Goal: Information Seeking & Learning: Learn about a topic

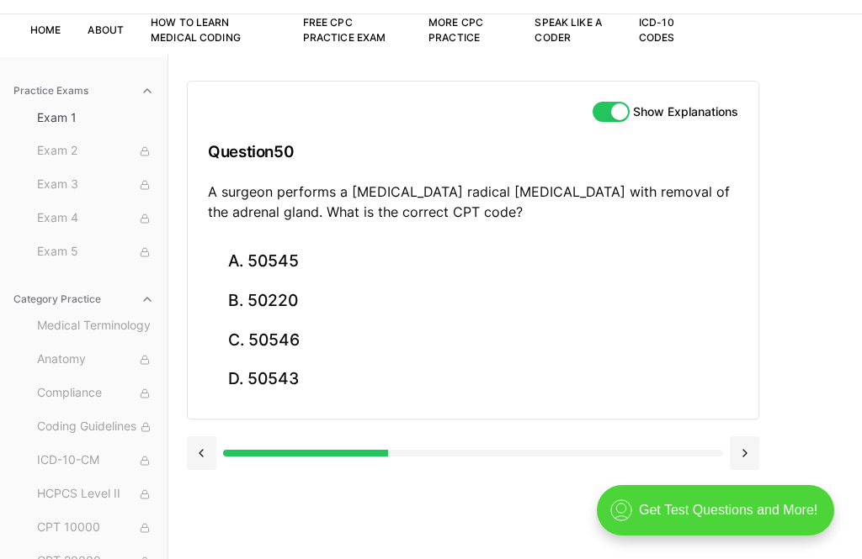
click at [296, 255] on button "A. 50545" at bounding box center [473, 262] width 530 height 40
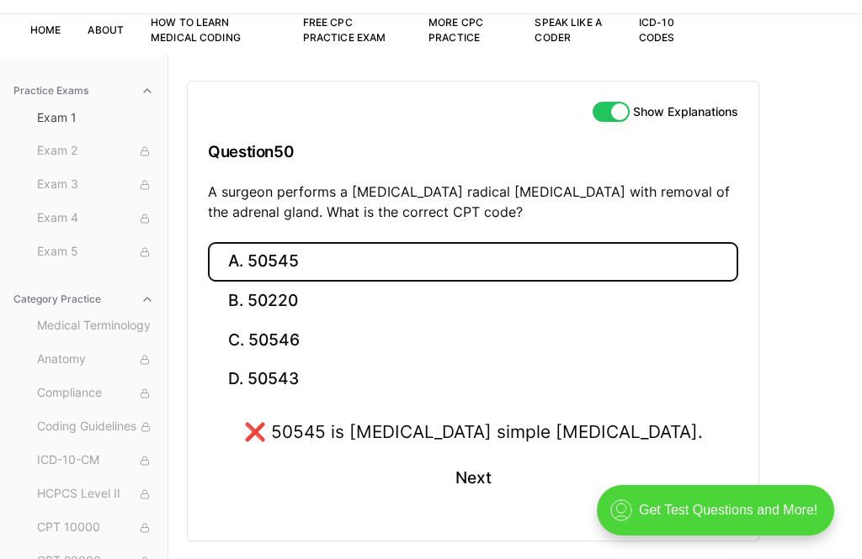
click at [313, 332] on button "C. 50546" at bounding box center [473, 341] width 530 height 40
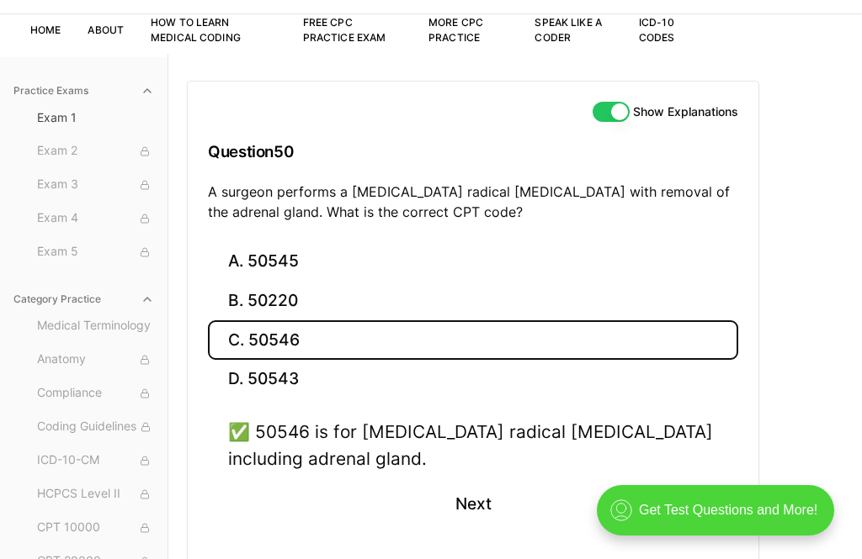
click at [483, 475] on div "✅ 50546 is for [MEDICAL_DATA] radical [MEDICAL_DATA] including adrenal gland. N…" at bounding box center [473, 483] width 530 height 128
click at [469, 496] on button "Next" at bounding box center [472, 504] width 77 height 45
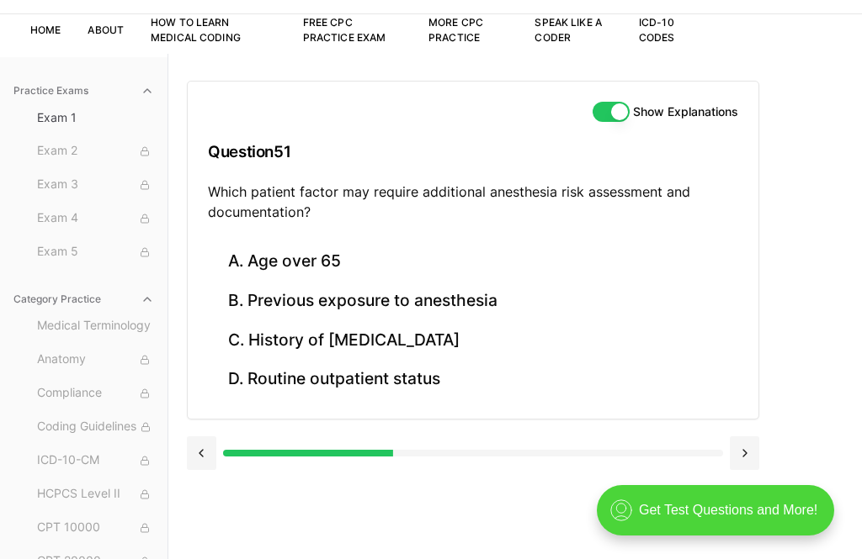
click at [494, 343] on button "C. History of [MEDICAL_DATA]" at bounding box center [473, 341] width 530 height 40
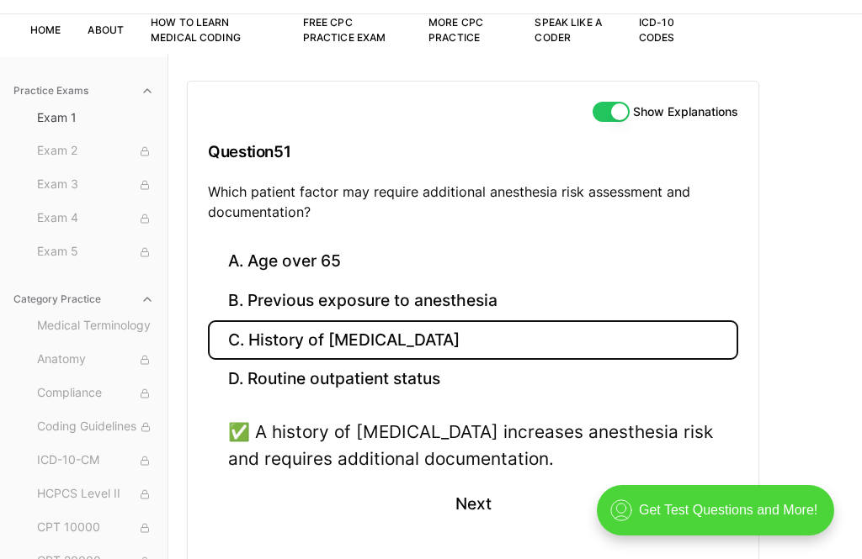
click at [474, 508] on button "Next" at bounding box center [472, 504] width 77 height 45
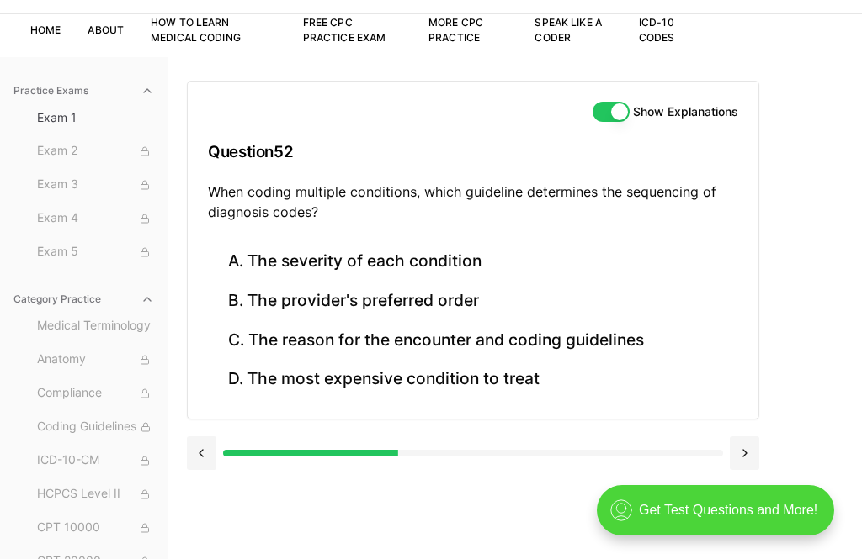
click at [530, 335] on button "C. The reason for the encounter and coding guidelines" at bounding box center [473, 341] width 530 height 40
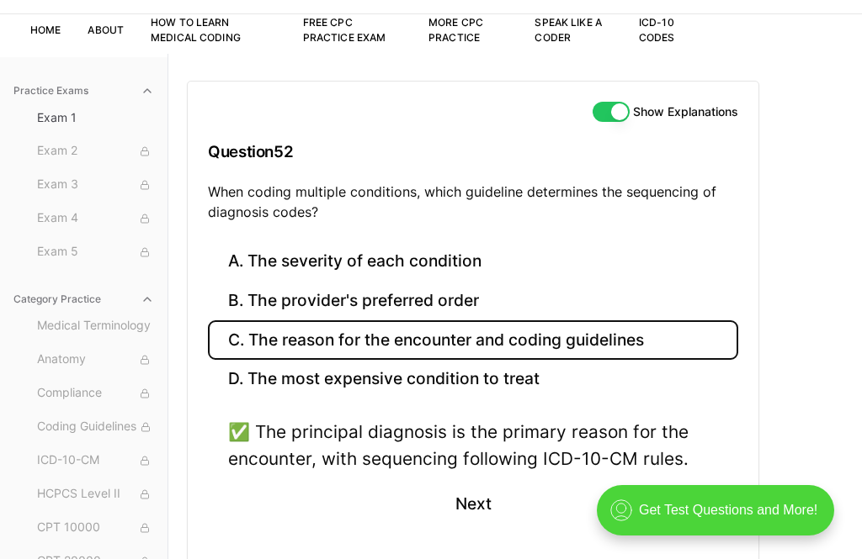
click at [476, 496] on button "Next" at bounding box center [472, 504] width 77 height 45
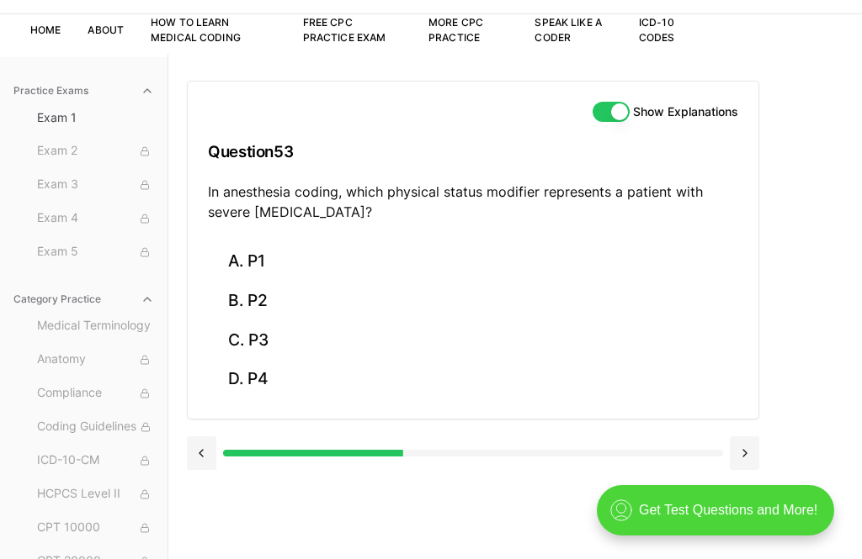
click at [284, 331] on button "C. P3" at bounding box center [473, 341] width 530 height 40
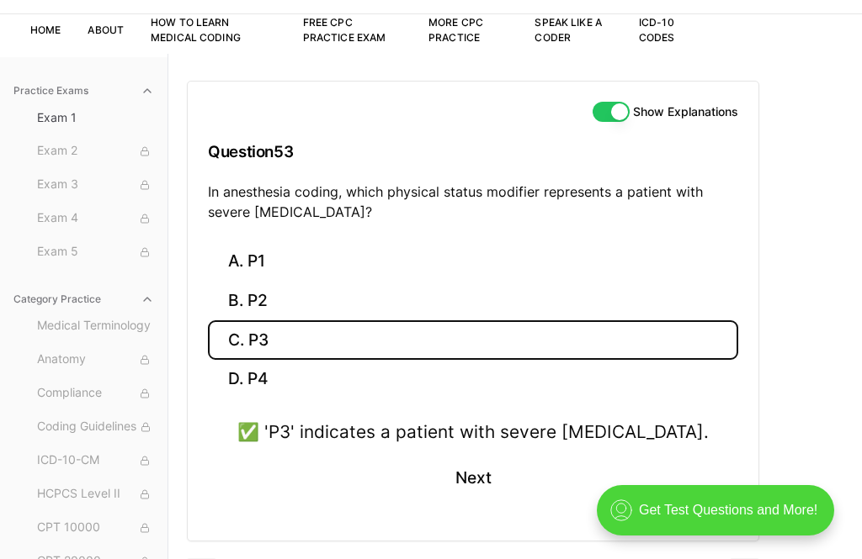
click at [469, 474] on button "Next" at bounding box center [472, 478] width 77 height 45
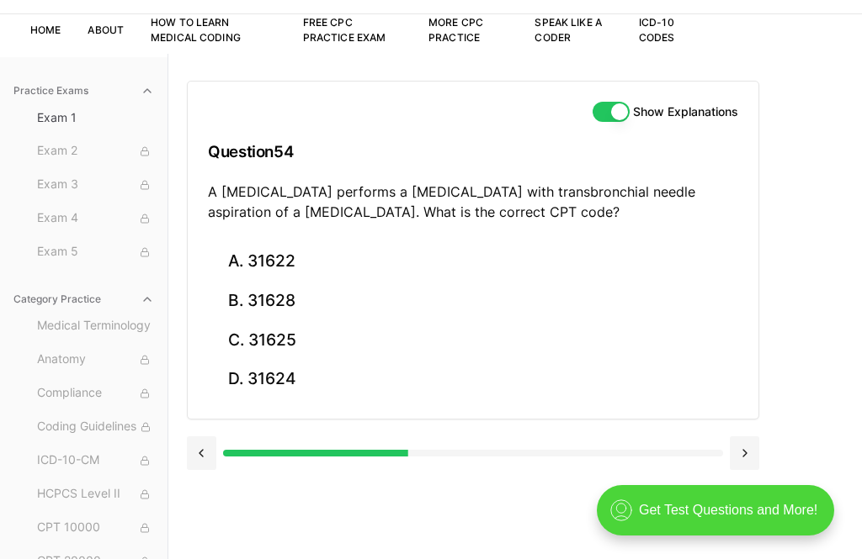
click at [287, 294] on button "B. 31628" at bounding box center [473, 302] width 530 height 40
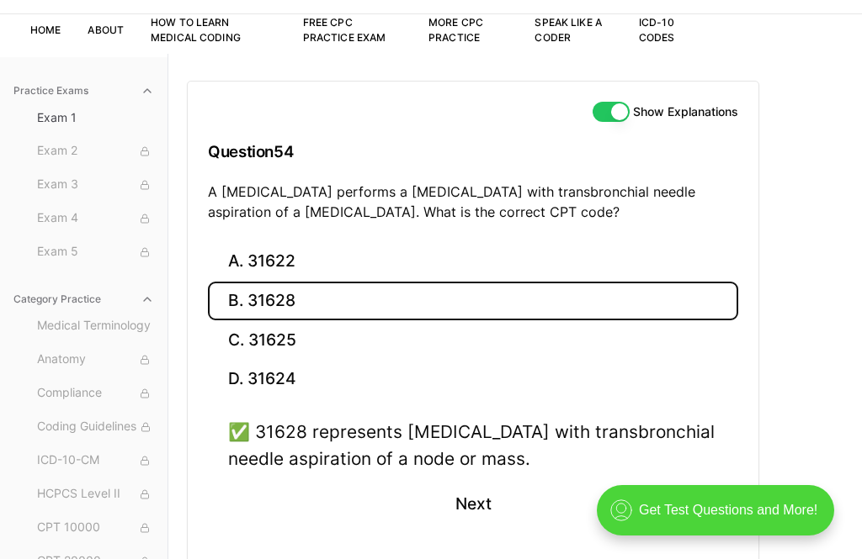
click at [475, 491] on button "Next" at bounding box center [472, 504] width 77 height 45
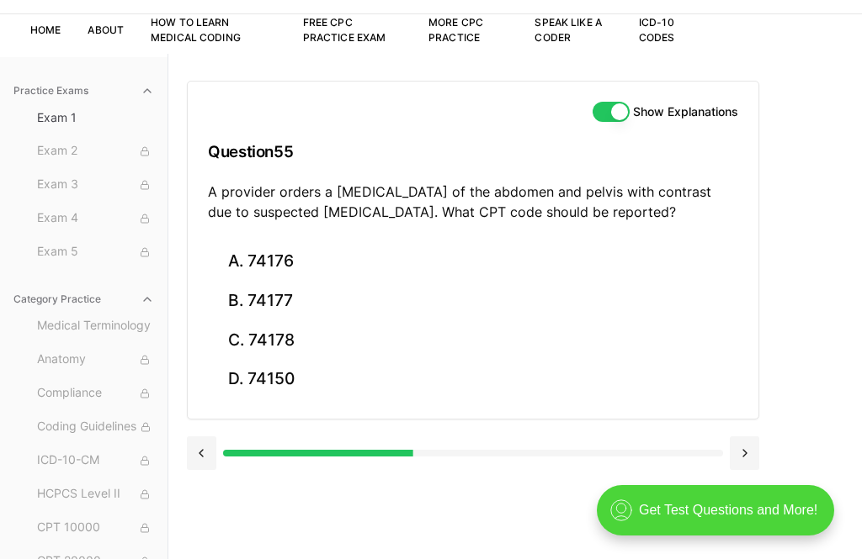
click at [285, 279] on button "A. 74176" at bounding box center [473, 262] width 530 height 40
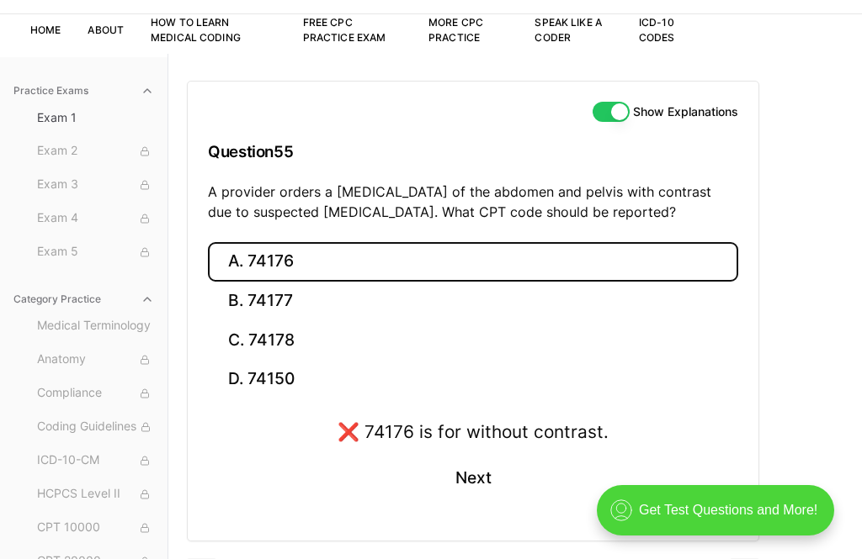
click at [278, 298] on button "B. 74177" at bounding box center [473, 302] width 530 height 40
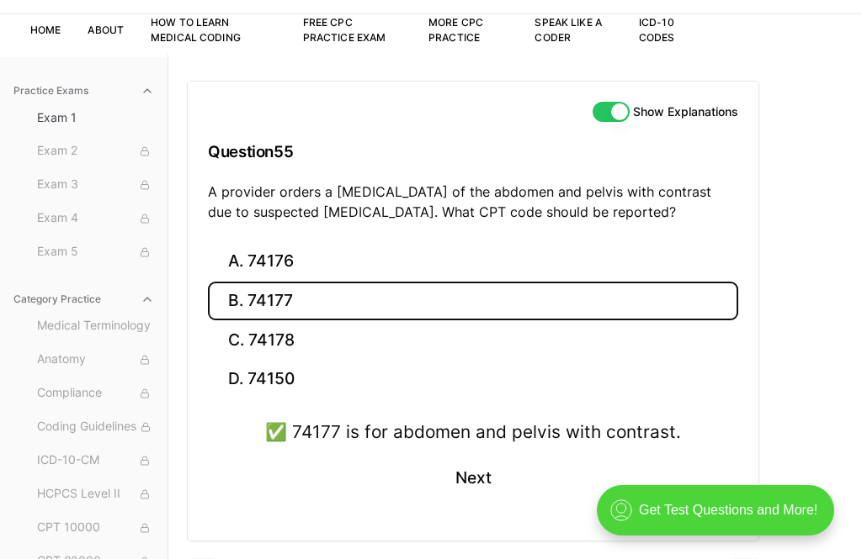
click at [472, 468] on button "Next" at bounding box center [472, 478] width 77 height 45
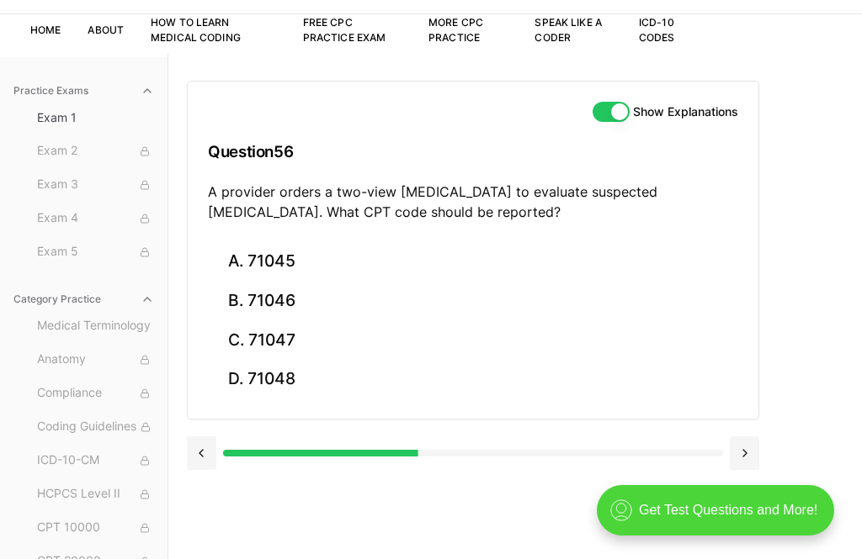
click at [294, 289] on button "B. 71046" at bounding box center [473, 302] width 530 height 40
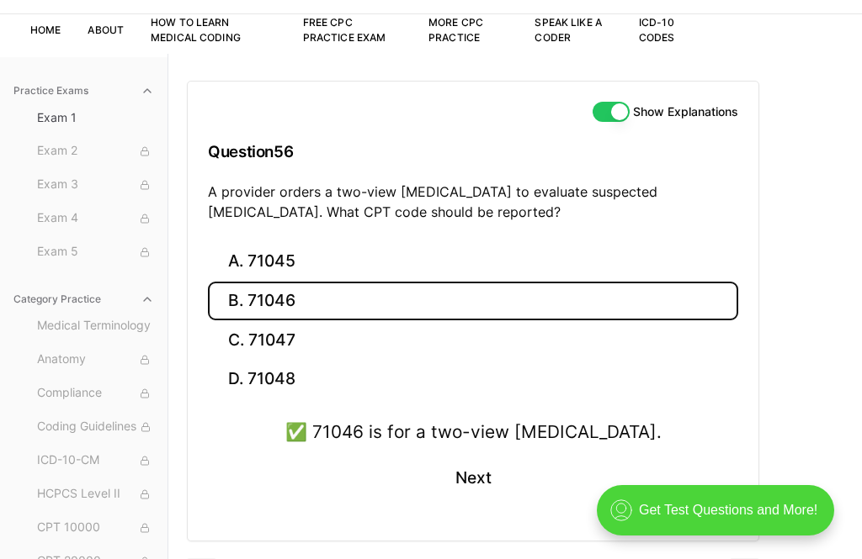
click at [481, 469] on button "Next" at bounding box center [472, 478] width 77 height 45
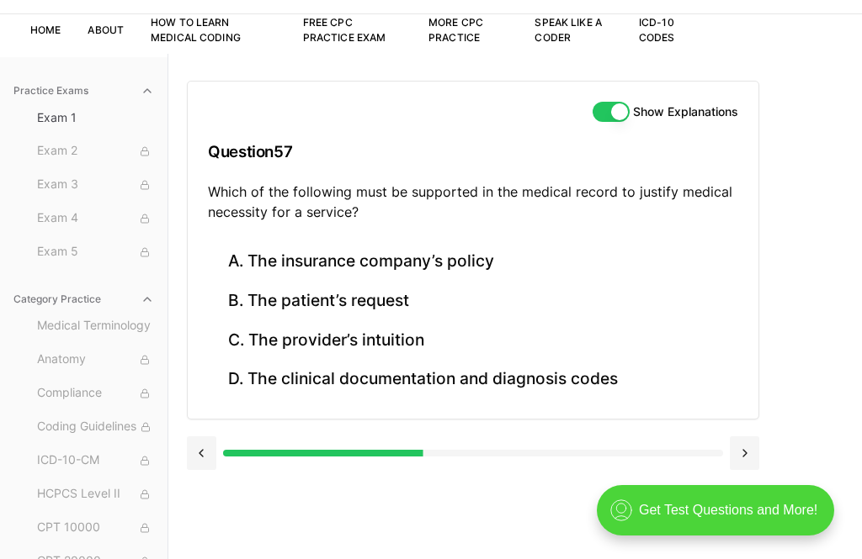
click at [465, 384] on button "D. The clinical documentation and diagnosis codes" at bounding box center [473, 380] width 530 height 40
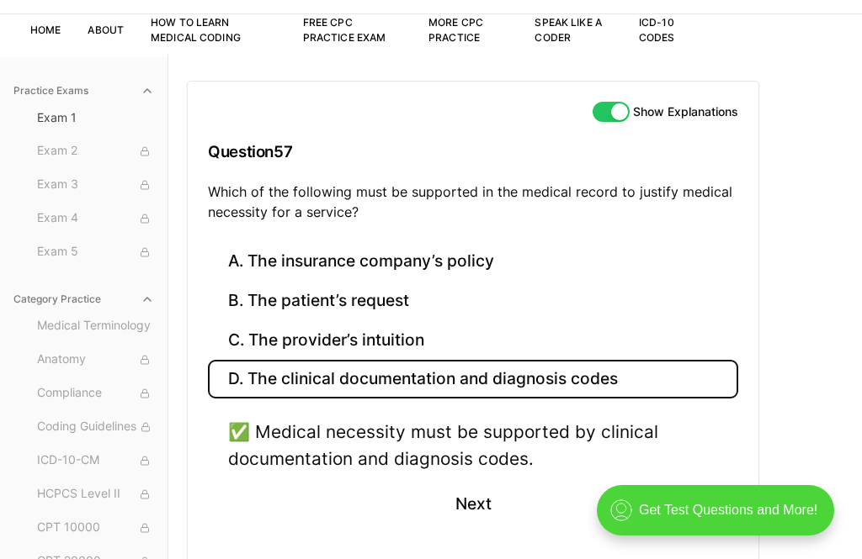
click at [463, 508] on button "Next" at bounding box center [472, 504] width 77 height 45
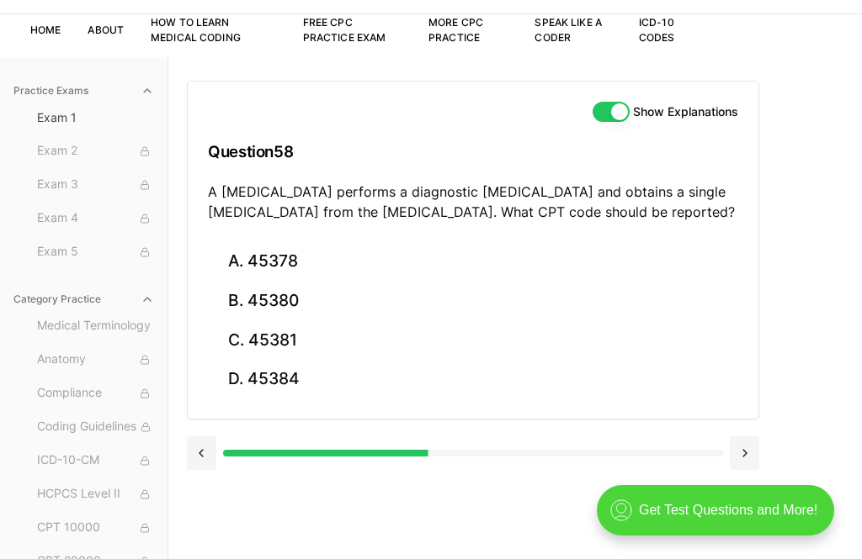
click at [301, 295] on button "B. 45380" at bounding box center [473, 302] width 530 height 40
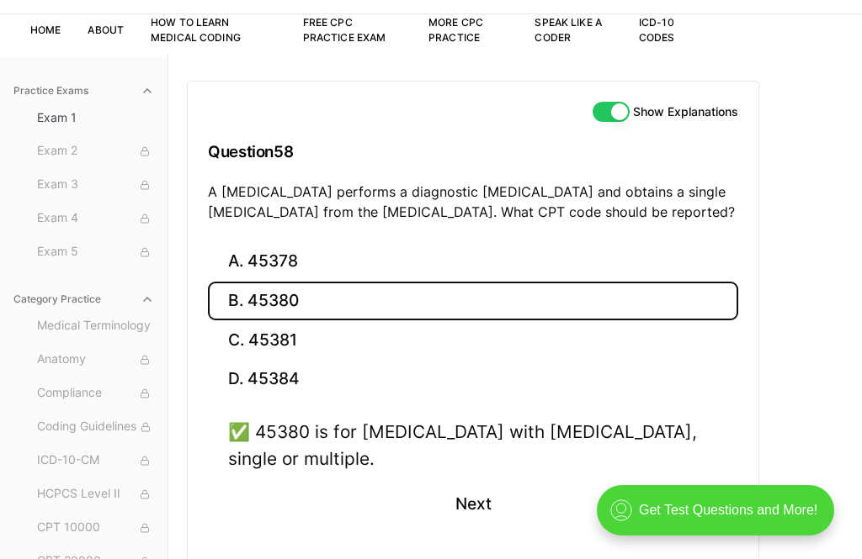
click at [480, 507] on button "Next" at bounding box center [472, 504] width 77 height 45
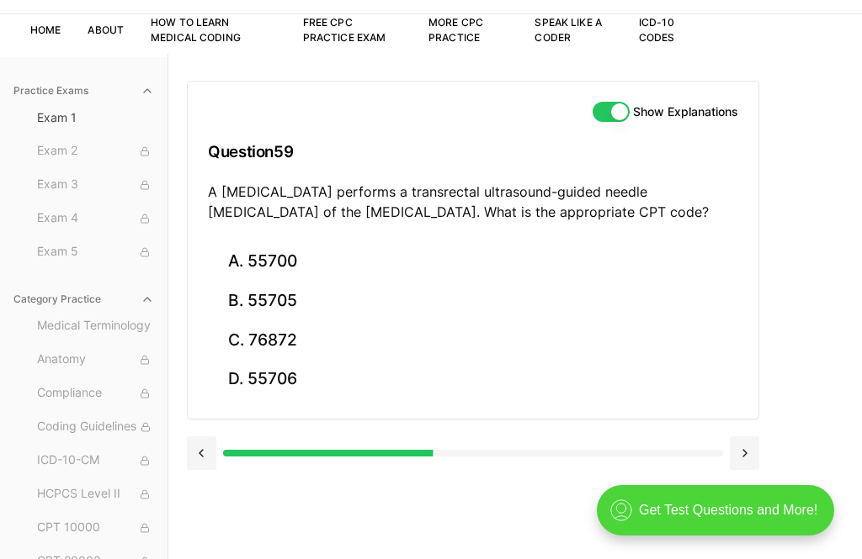
click at [276, 376] on button "D. 55706" at bounding box center [473, 380] width 530 height 40
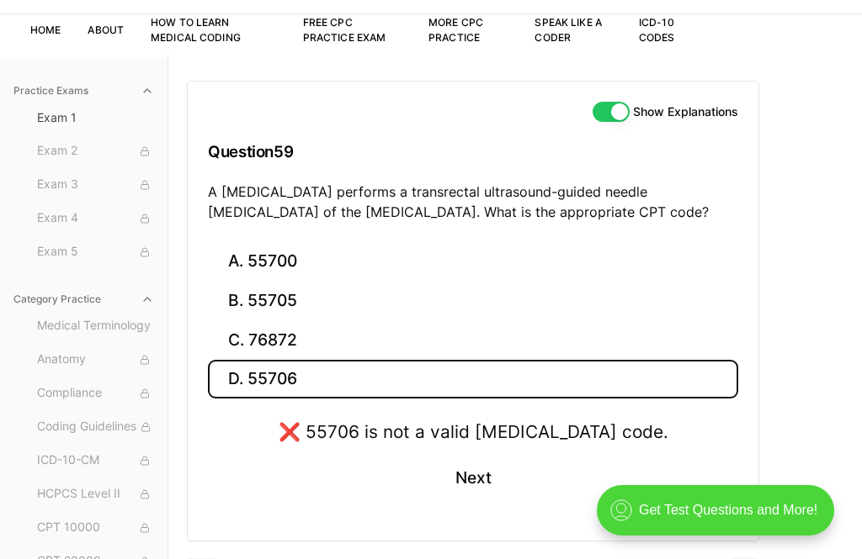
click at [312, 252] on button "A. 55700" at bounding box center [473, 262] width 530 height 40
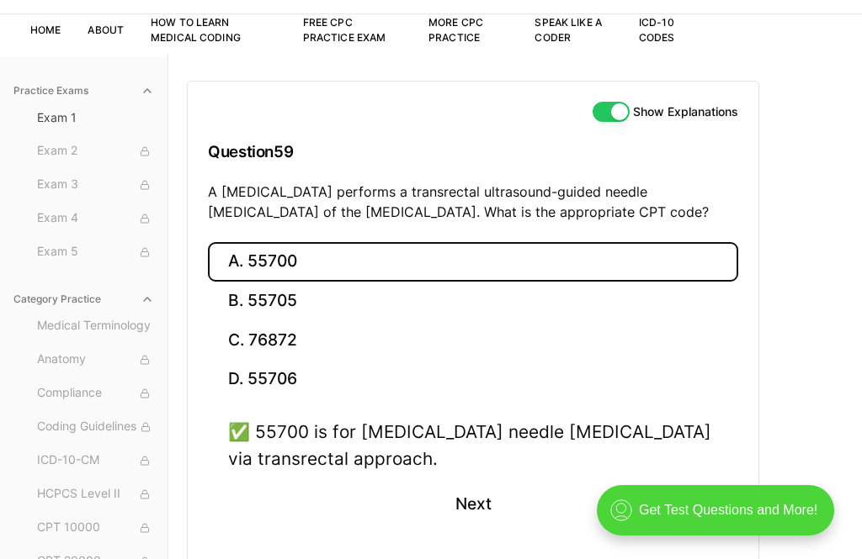
click at [475, 502] on button "Next" at bounding box center [472, 504] width 77 height 45
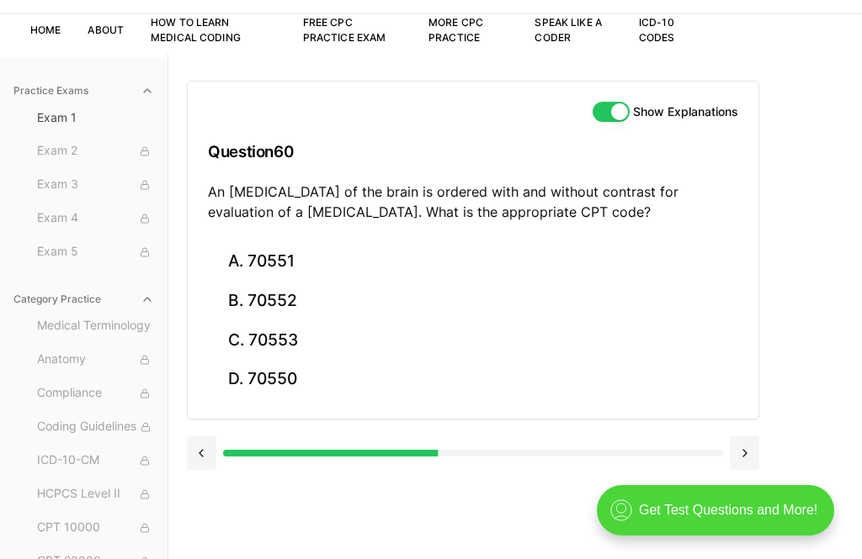
click at [292, 338] on button "C. 70553" at bounding box center [473, 341] width 530 height 40
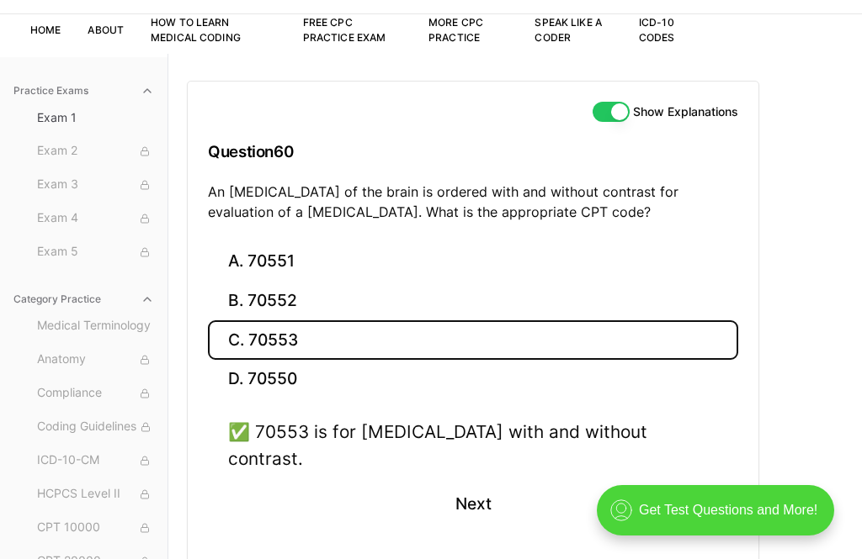
click at [472, 482] on button "Next" at bounding box center [472, 504] width 77 height 45
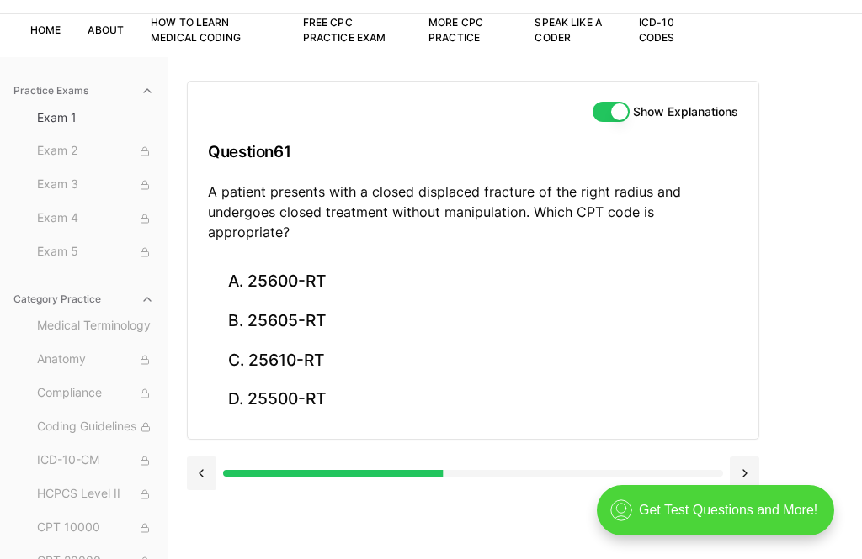
click at [332, 380] on button "D. 25500-RT" at bounding box center [473, 400] width 530 height 40
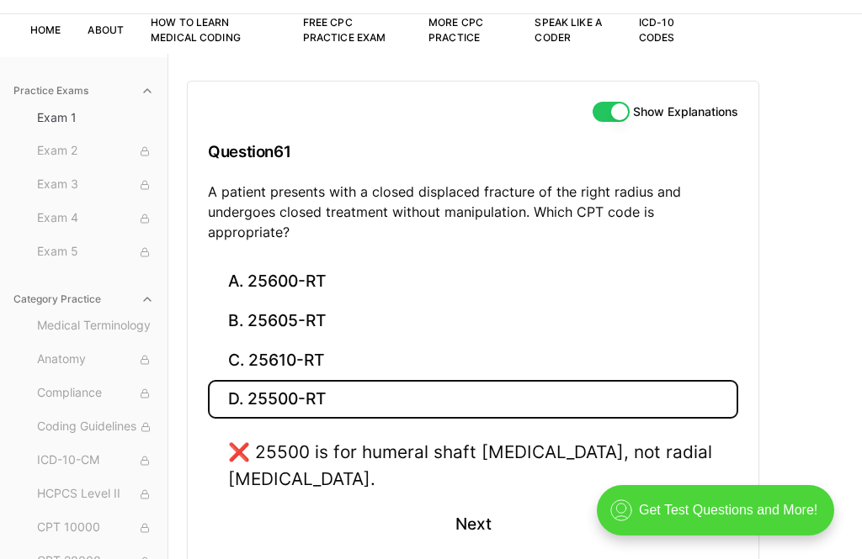
click at [360, 262] on button "A. 25600-RT" at bounding box center [473, 282] width 530 height 40
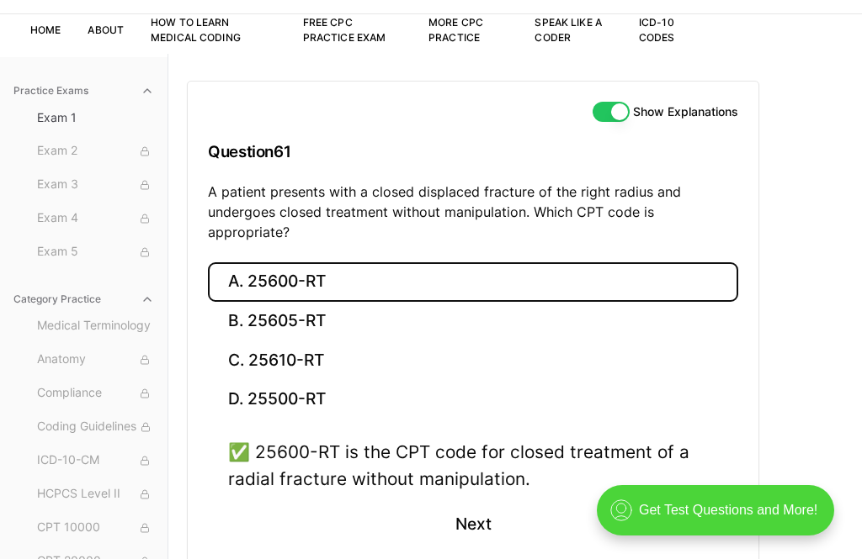
click at [469, 502] on button "Next" at bounding box center [472, 524] width 77 height 45
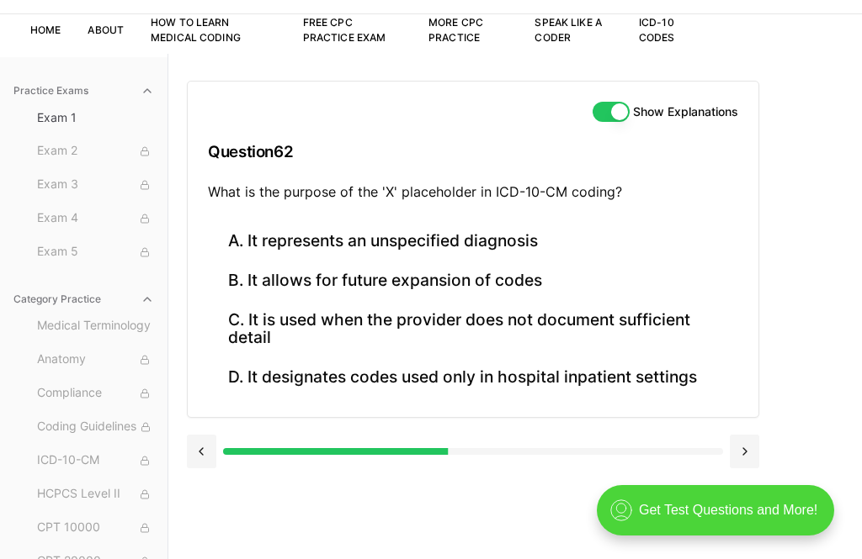
click at [529, 242] on button "A. It represents an unspecified diagnosis" at bounding box center [473, 242] width 530 height 40
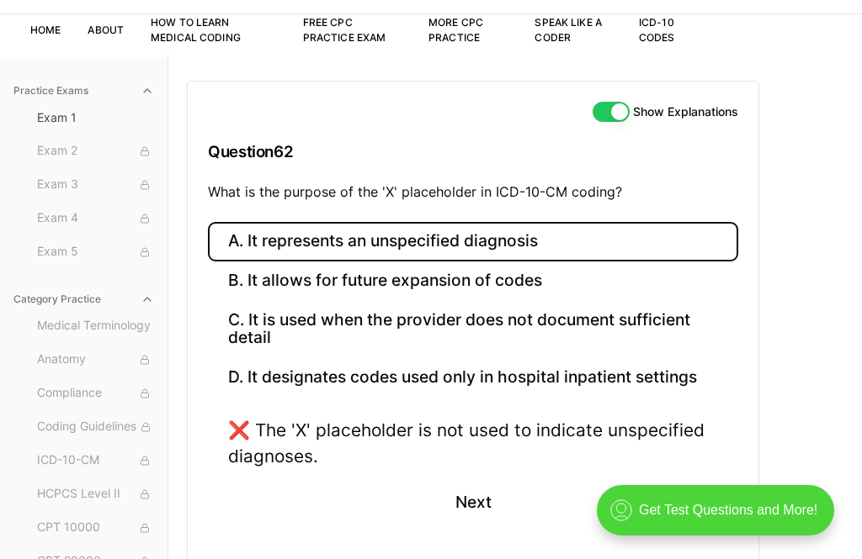
click at [526, 281] on button "B. It allows for future expansion of codes" at bounding box center [473, 282] width 530 height 40
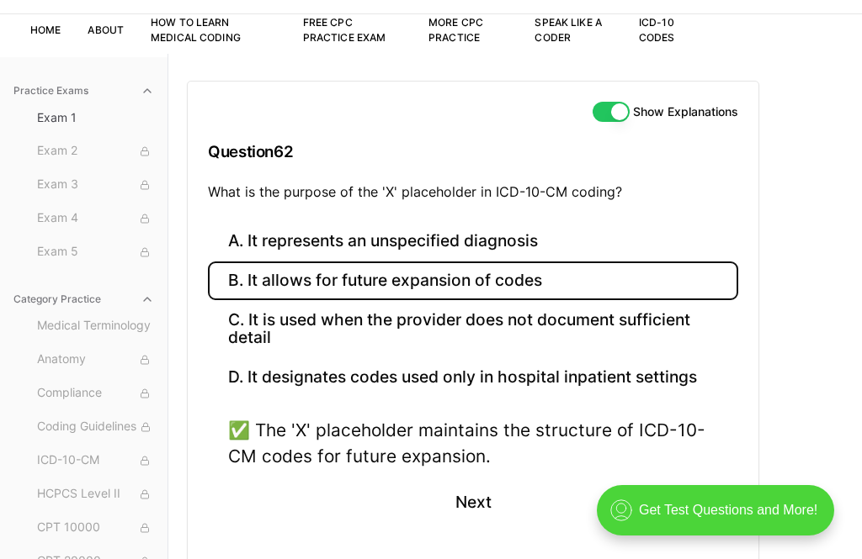
click at [485, 491] on button "Next" at bounding box center [472, 502] width 77 height 45
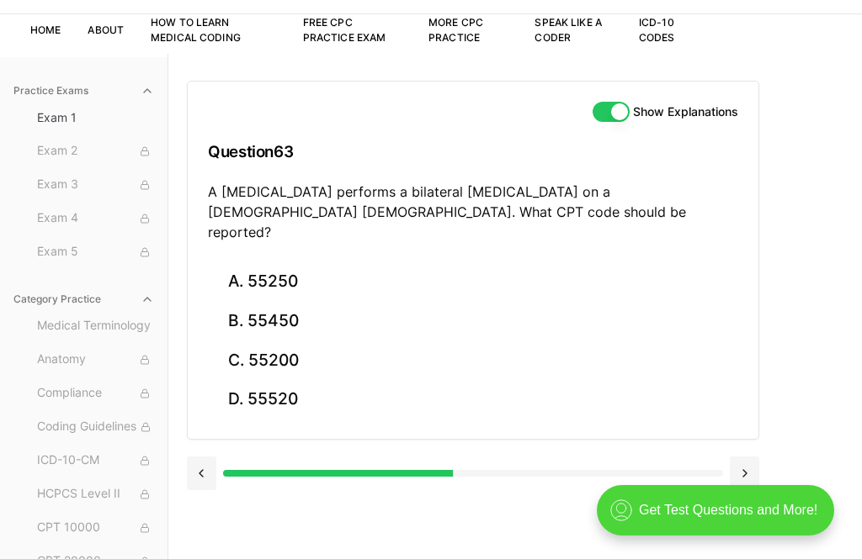
click at [305, 262] on button "A. 55250" at bounding box center [473, 282] width 530 height 40
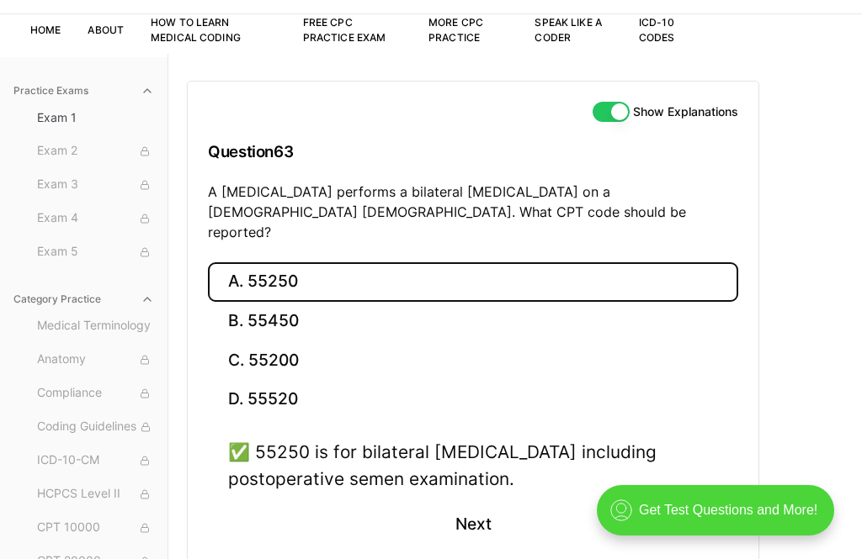
click at [488, 502] on button "Next" at bounding box center [472, 524] width 77 height 45
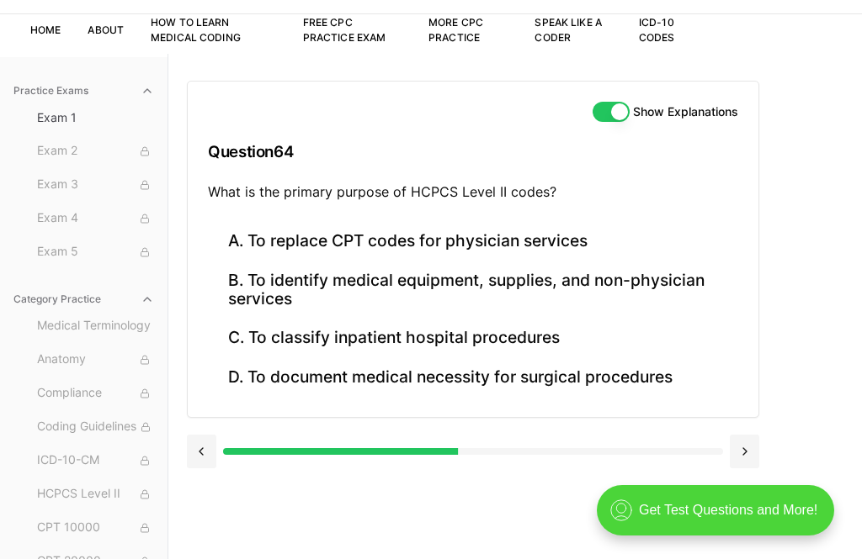
click at [496, 336] on button "C. To classify inpatient hospital procedures" at bounding box center [473, 339] width 530 height 40
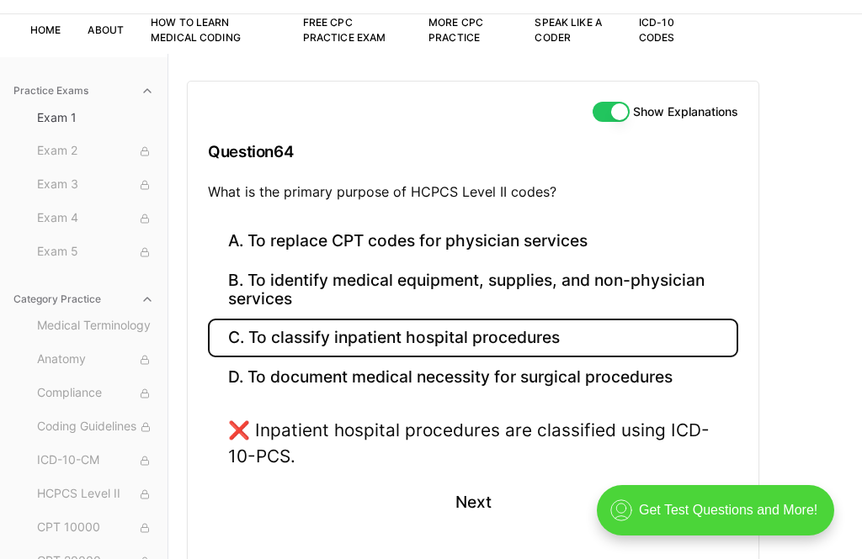
click at [534, 273] on button "B. To identify medical equipment, supplies, and non-physician services" at bounding box center [473, 290] width 530 height 57
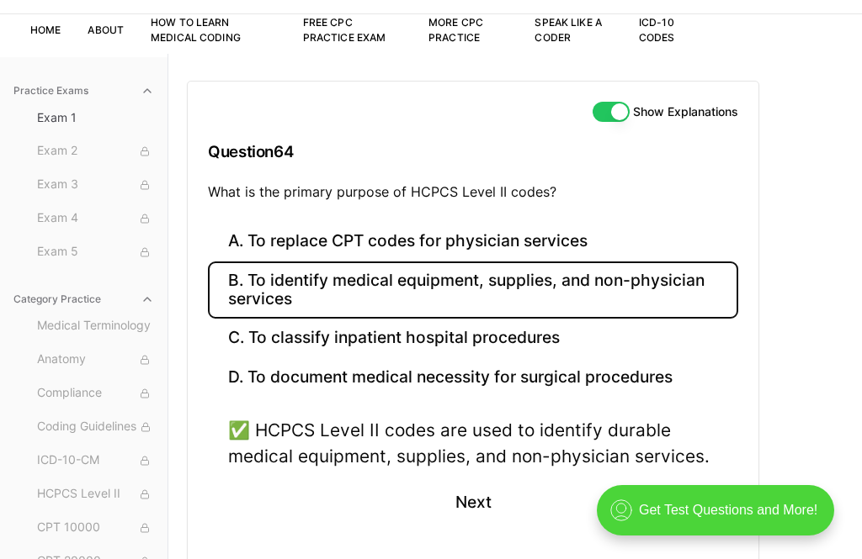
click at [482, 489] on button "Next" at bounding box center [472, 502] width 77 height 45
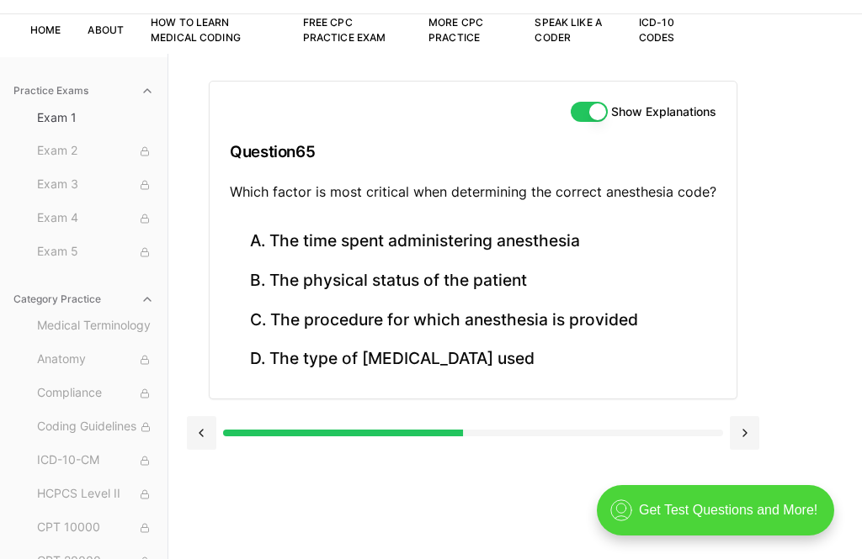
click at [477, 357] on button "D. The type of [MEDICAL_DATA] used" at bounding box center [473, 360] width 486 height 40
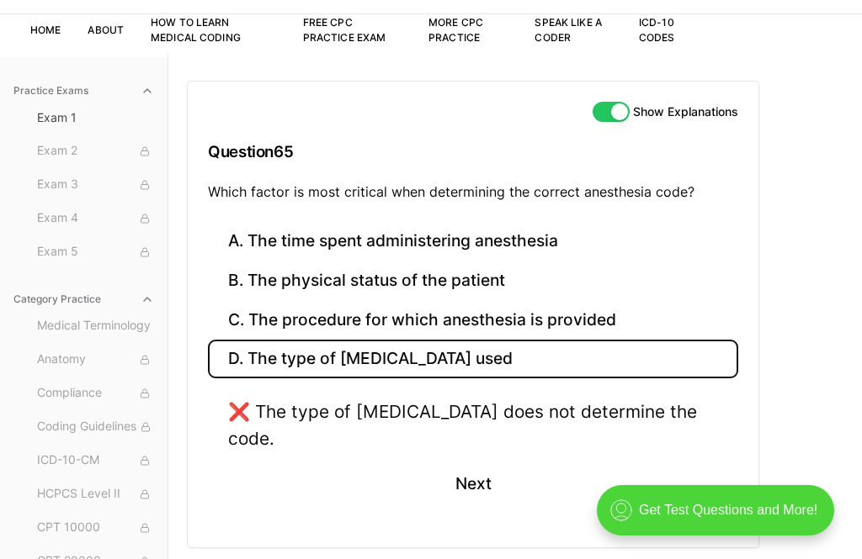
click at [510, 316] on button "C. The procedure for which anesthesia is provided" at bounding box center [473, 320] width 530 height 40
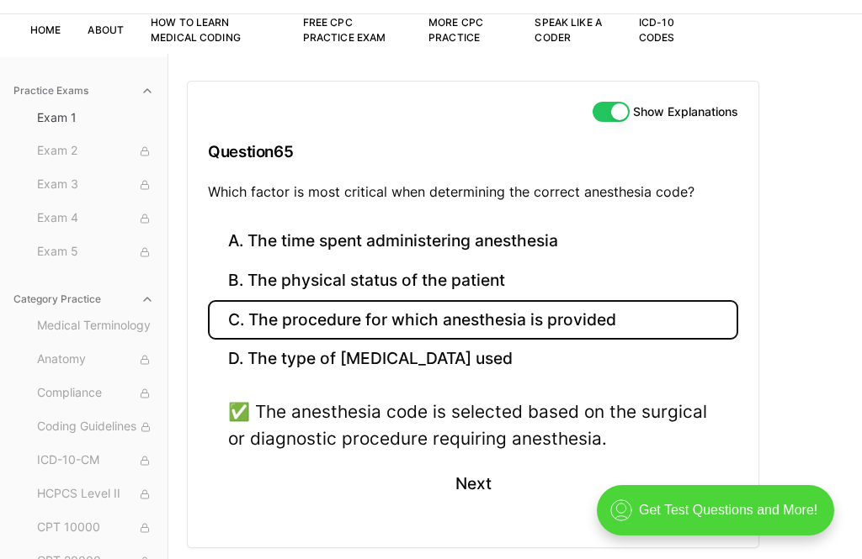
click at [473, 476] on button "Next" at bounding box center [472, 484] width 77 height 45
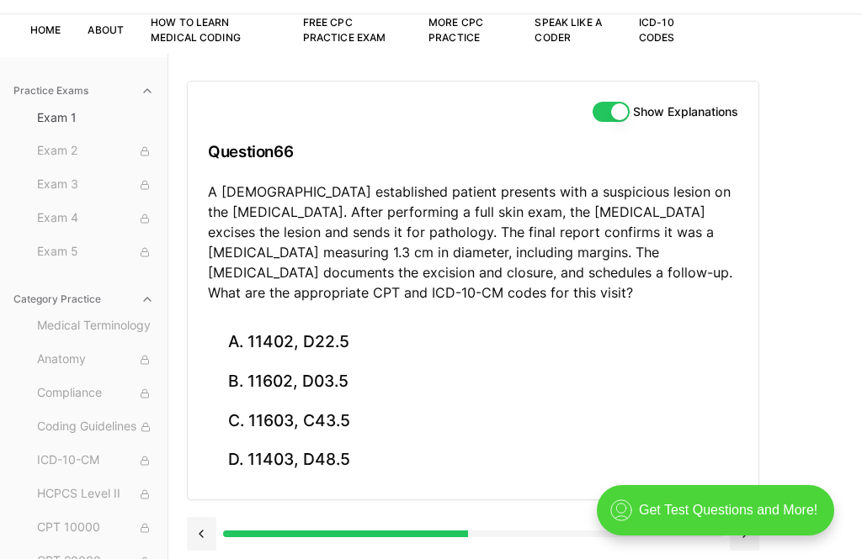
click at [347, 378] on button "B. 11602, D03.5" at bounding box center [473, 383] width 530 height 40
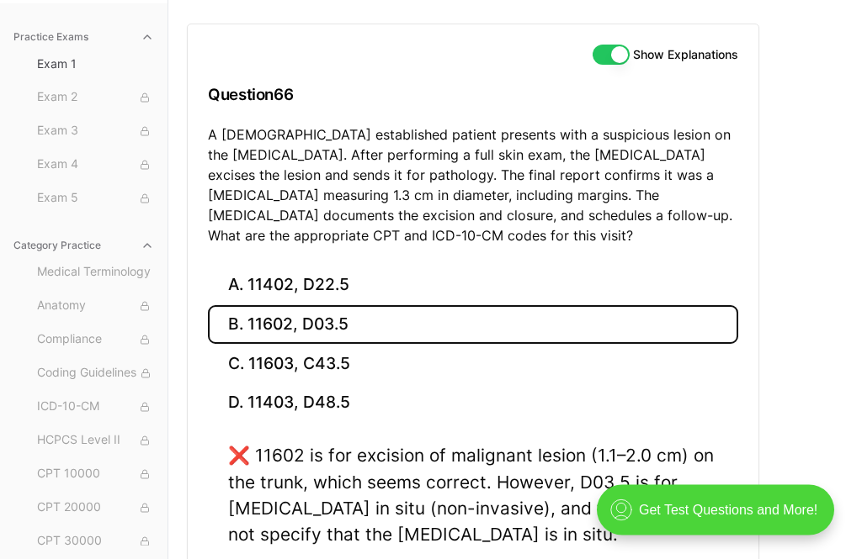
scroll to position [166, 0]
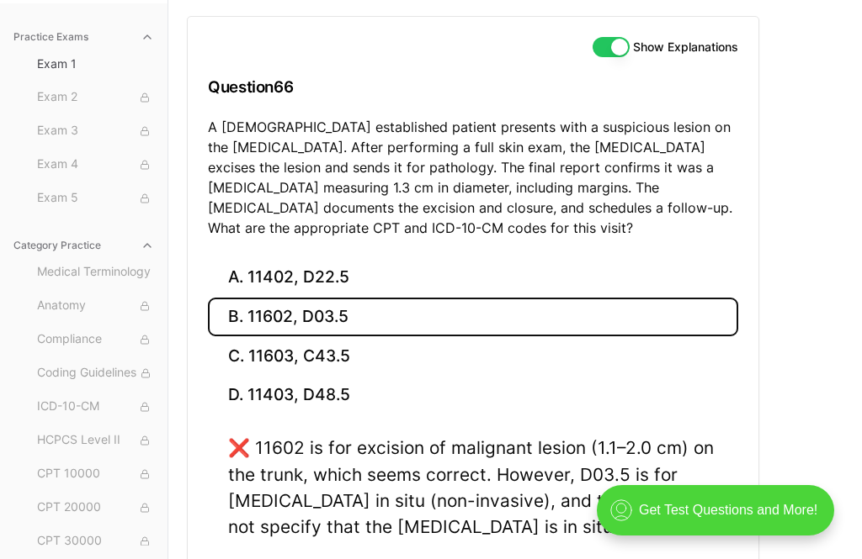
click at [383, 358] on button "C. 11603, C43.5" at bounding box center [473, 357] width 530 height 40
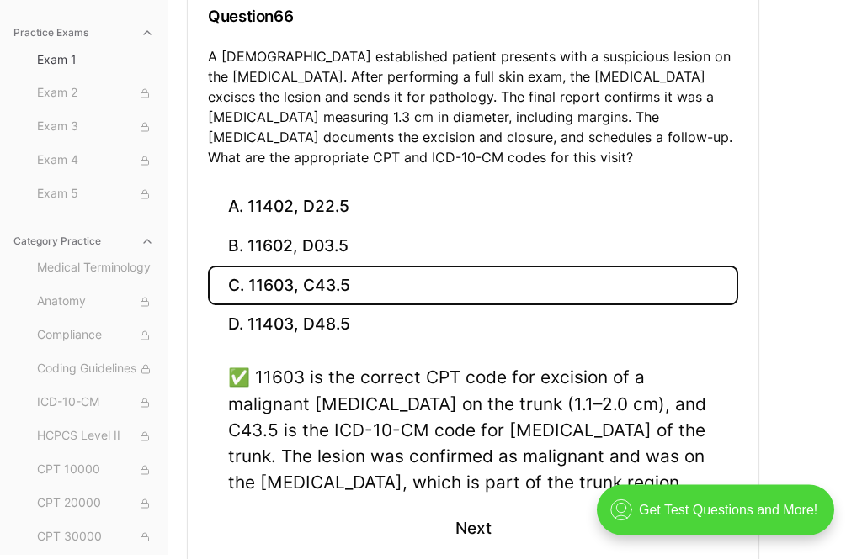
click at [475, 526] on button "Next" at bounding box center [472, 528] width 77 height 45
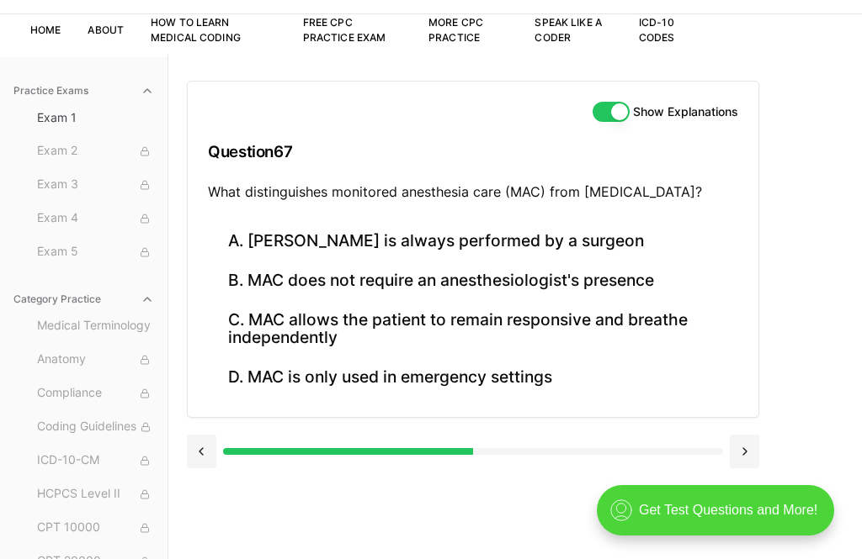
click at [544, 321] on button "C. MAC allows the patient to remain responsive and breathe independently" at bounding box center [473, 328] width 530 height 57
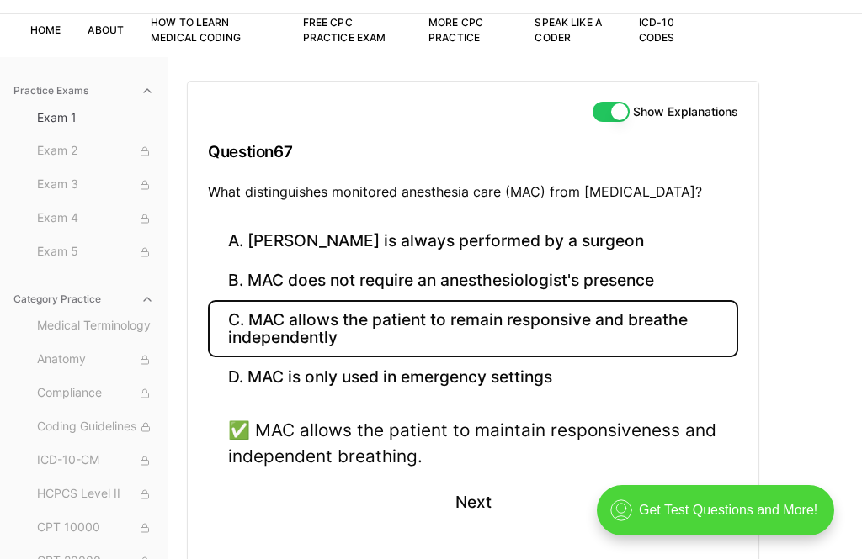
click at [480, 491] on button "Next" at bounding box center [472, 502] width 77 height 45
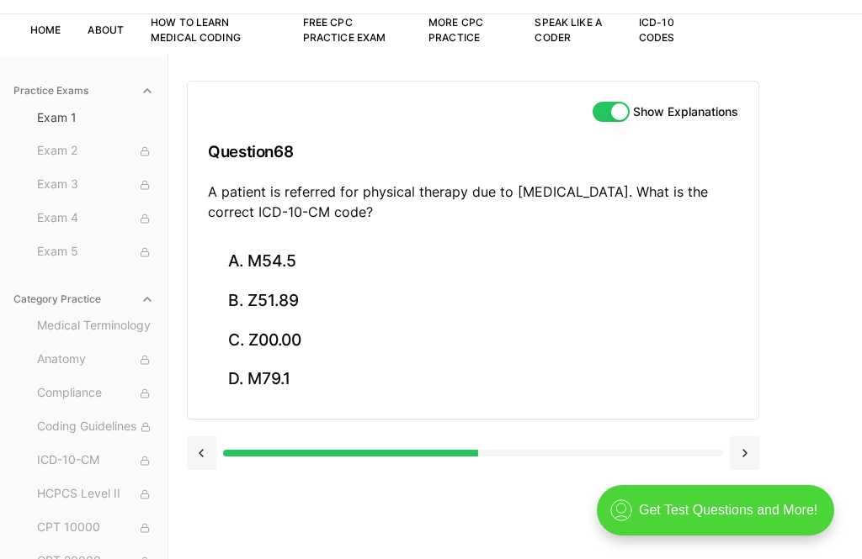
click at [294, 262] on button "A. M54.5" at bounding box center [473, 262] width 530 height 40
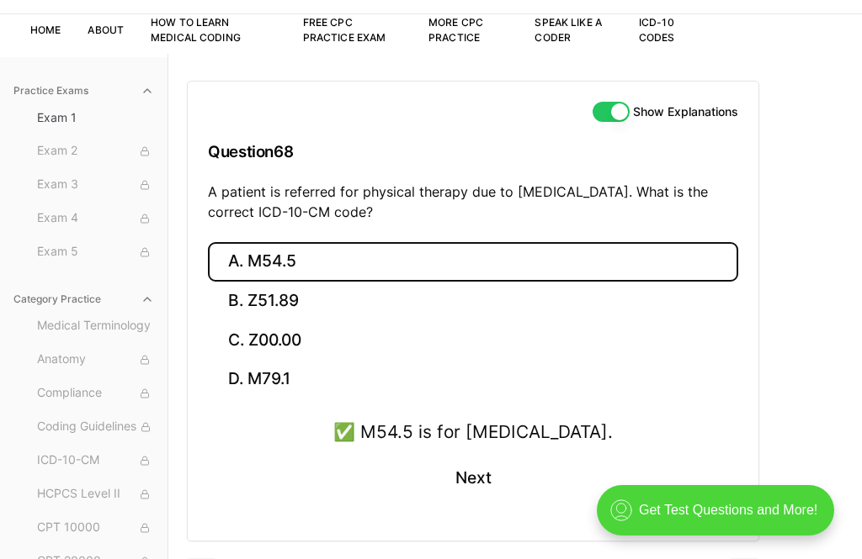
click at [485, 487] on button "Next" at bounding box center [472, 478] width 77 height 45
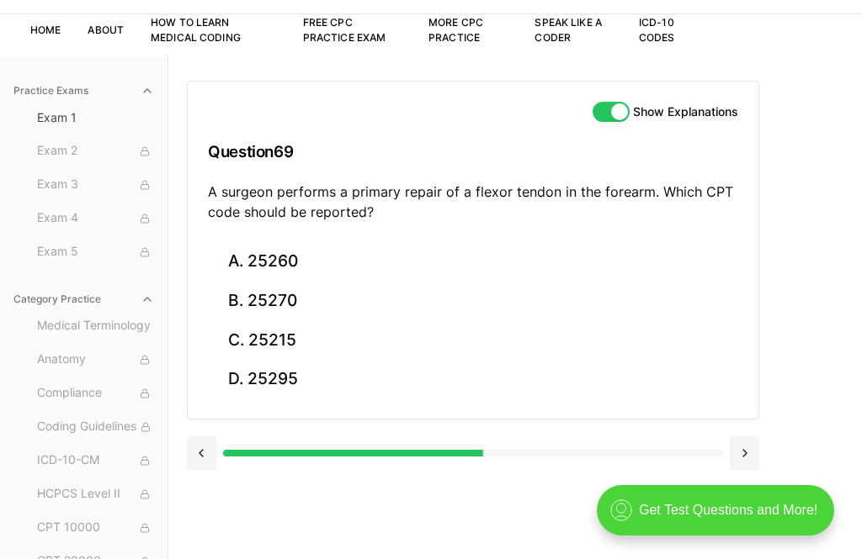
click at [299, 257] on button "A. 25260" at bounding box center [473, 262] width 530 height 40
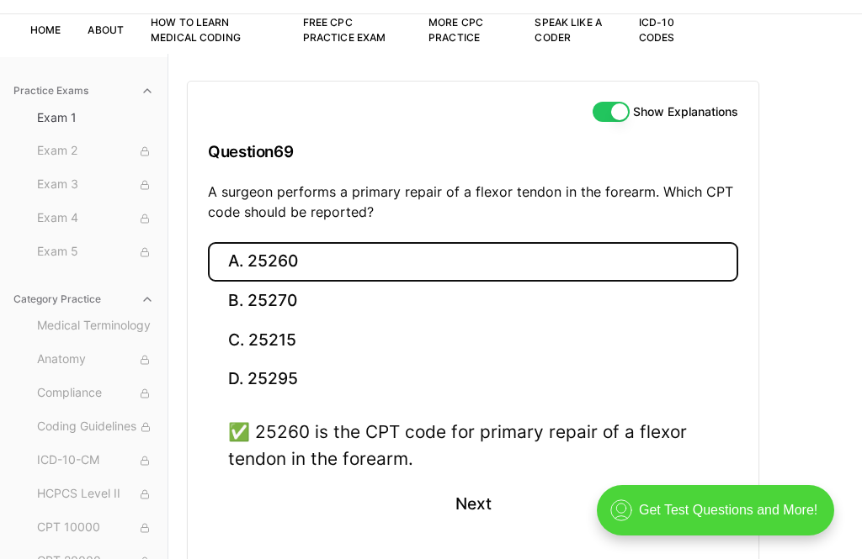
click at [324, 377] on button "D. 25295" at bounding box center [473, 380] width 530 height 40
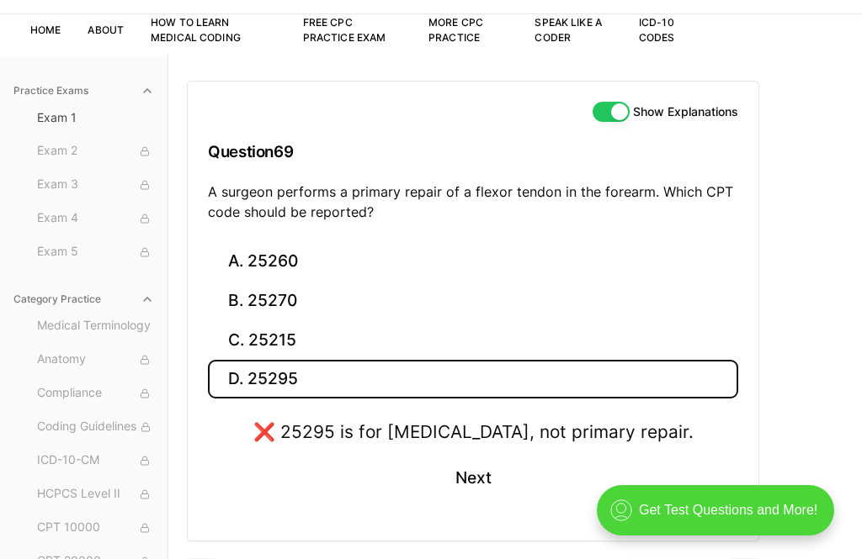
click at [480, 469] on button "Next" at bounding box center [472, 478] width 77 height 45
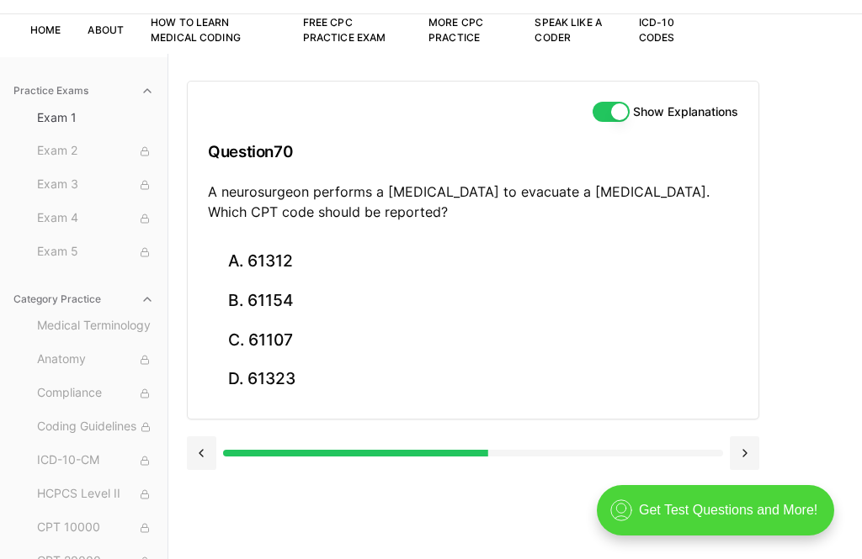
click at [294, 248] on button "A. 61312" at bounding box center [473, 262] width 530 height 40
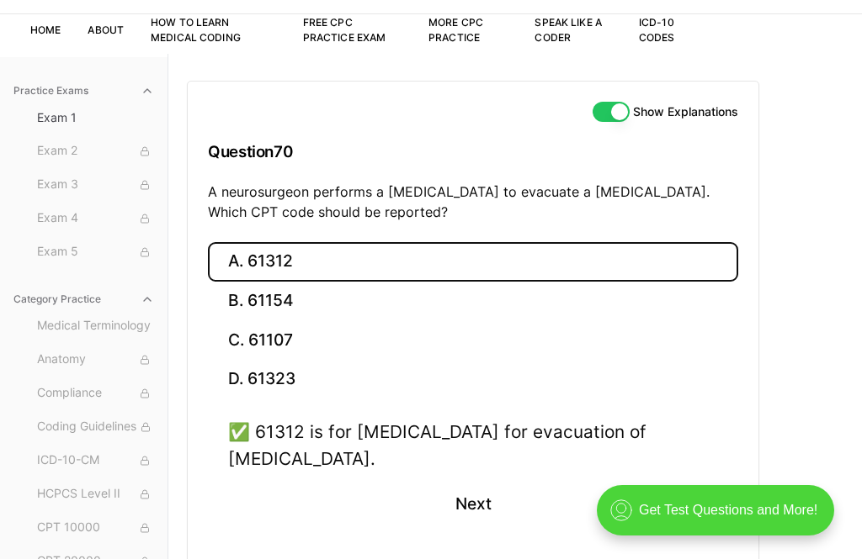
click at [480, 497] on button "Next" at bounding box center [472, 504] width 77 height 45
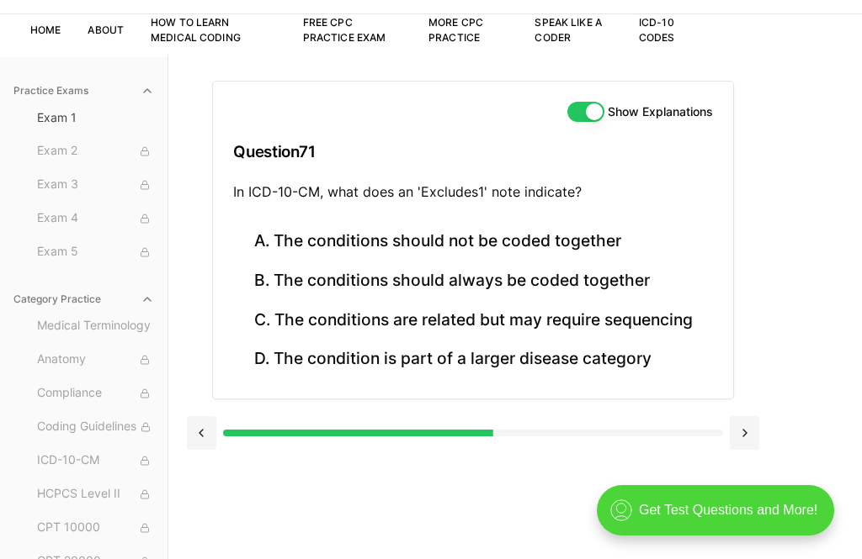
click at [564, 241] on button "A. The conditions should not be coded together" at bounding box center [472, 242] width 479 height 40
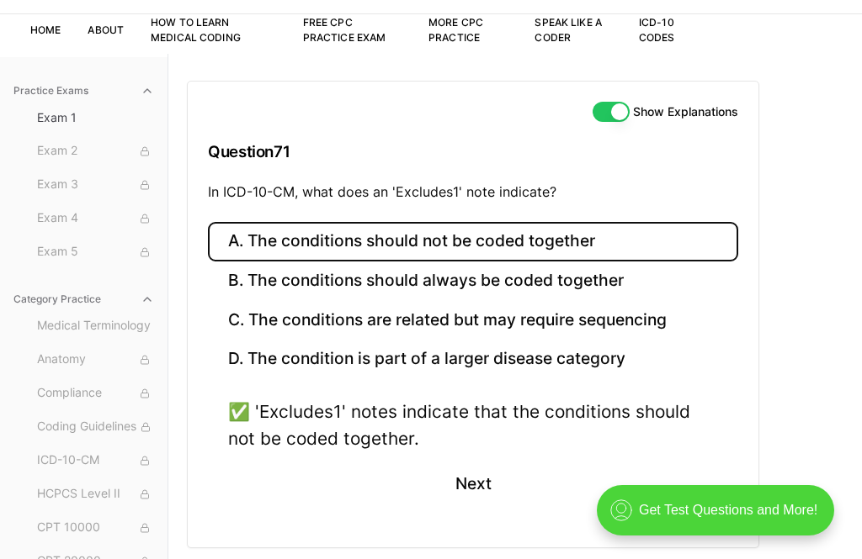
click at [475, 495] on button "Next" at bounding box center [472, 484] width 77 height 45
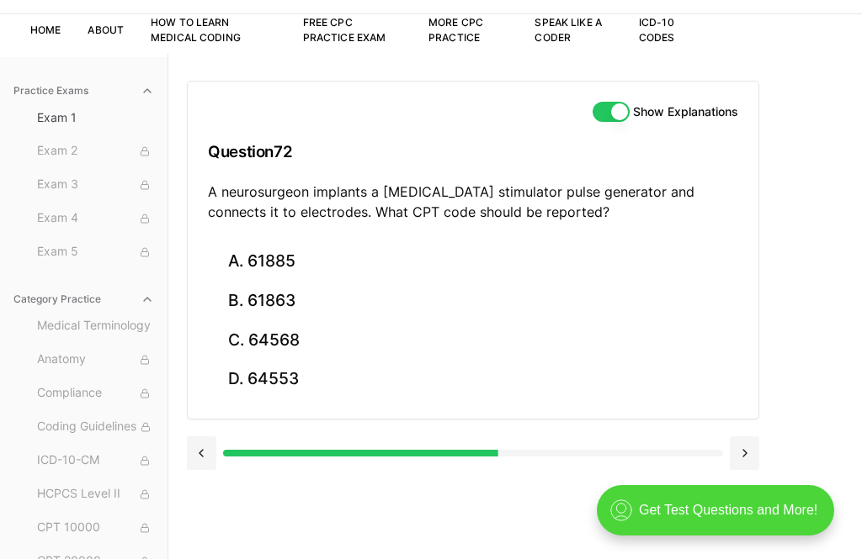
click at [305, 340] on button "C. 64568" at bounding box center [473, 341] width 530 height 40
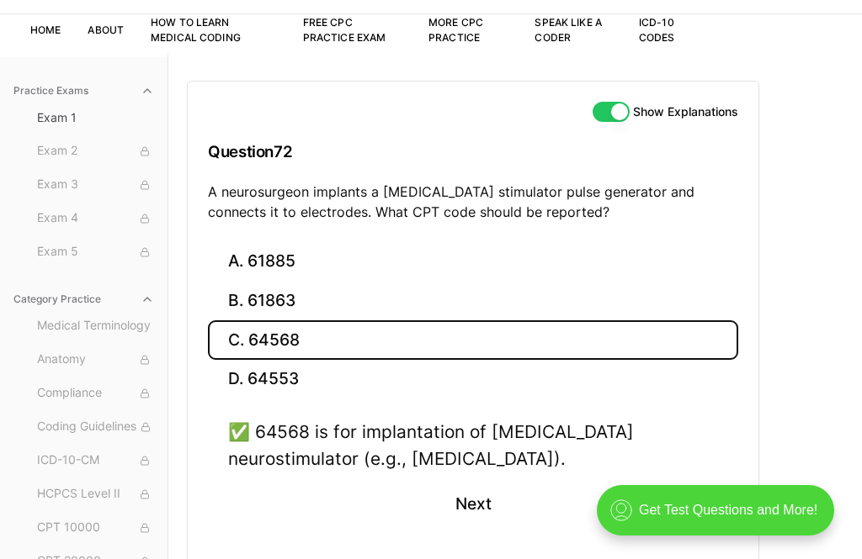
click at [465, 482] on button "Next" at bounding box center [472, 504] width 77 height 45
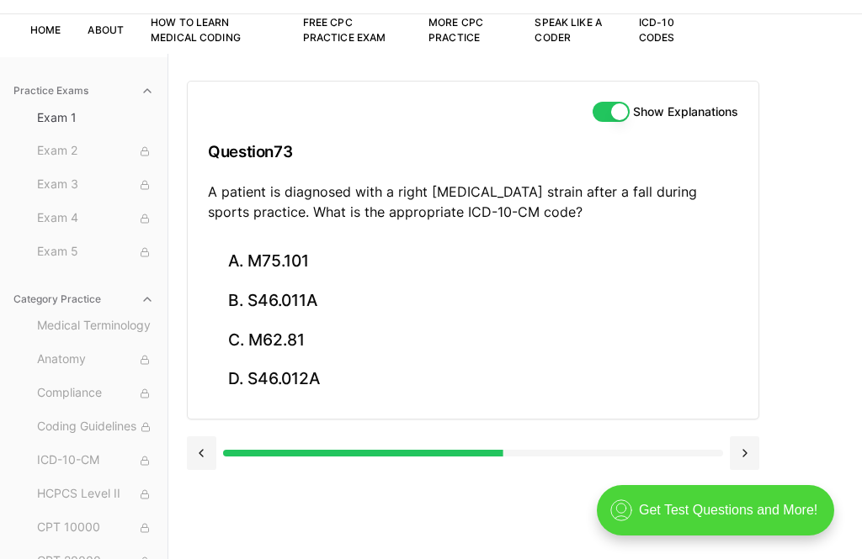
click at [321, 296] on button "B. S46.011A" at bounding box center [473, 302] width 530 height 40
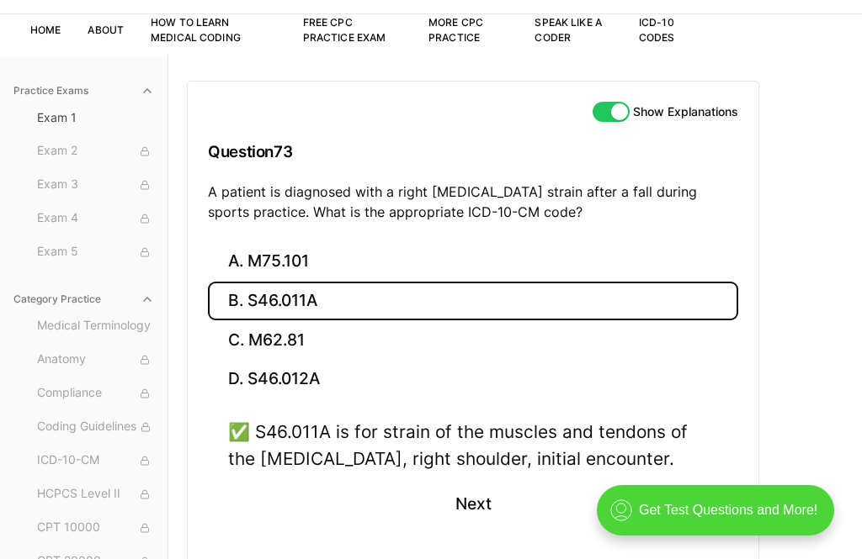
click at [496, 502] on button "Next" at bounding box center [472, 504] width 77 height 45
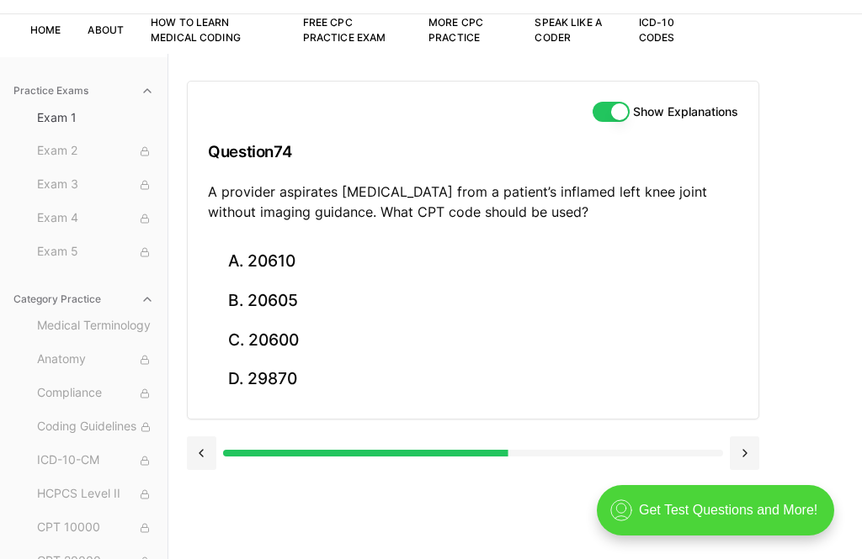
click at [306, 250] on button "A. 20610" at bounding box center [473, 262] width 530 height 40
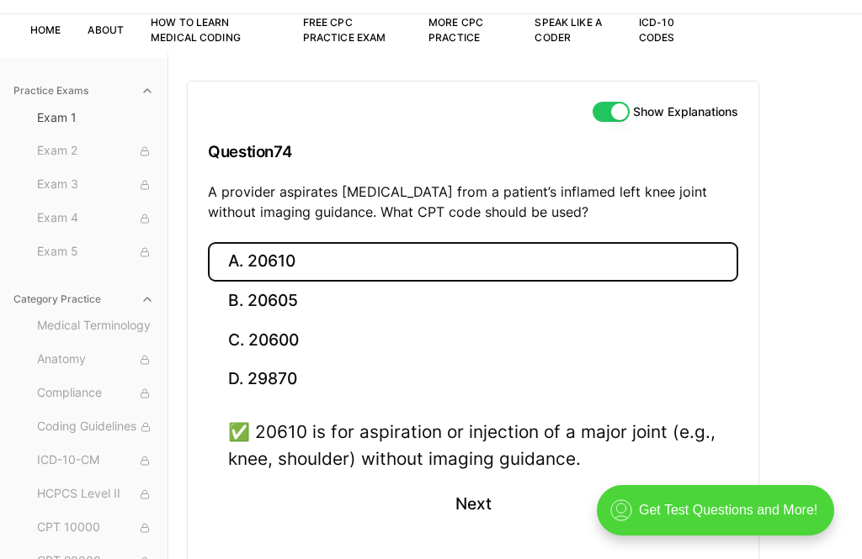
click at [477, 502] on button "Next" at bounding box center [472, 504] width 77 height 45
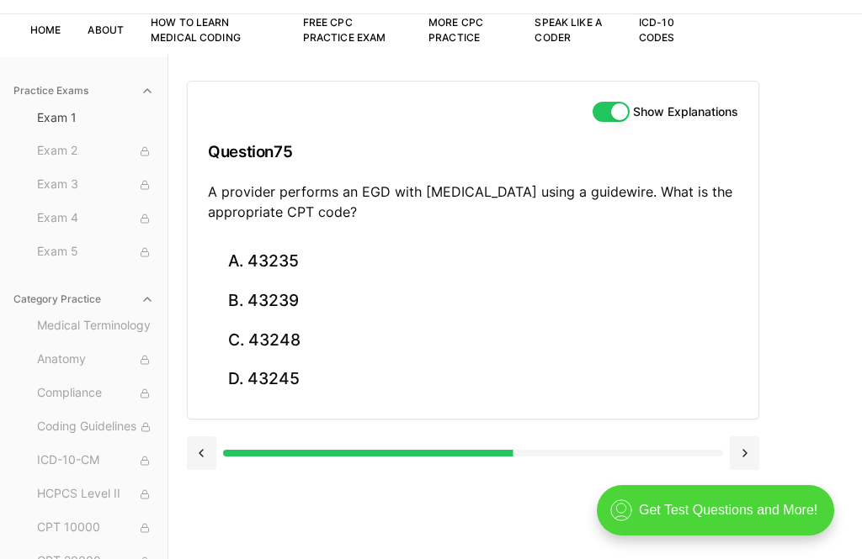
click at [312, 373] on button "D. 43245" at bounding box center [473, 380] width 530 height 40
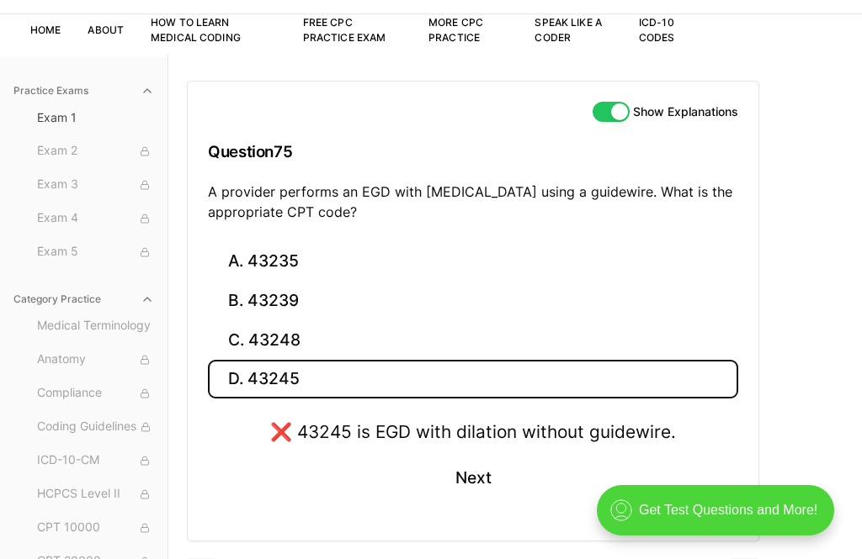
click at [347, 332] on button "C. 43248" at bounding box center [473, 341] width 530 height 40
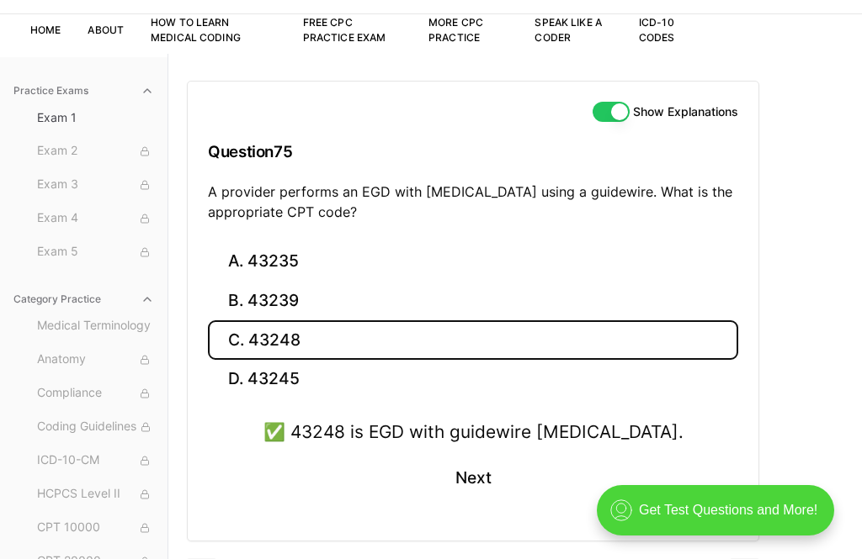
click at [450, 485] on button "Next" at bounding box center [472, 478] width 77 height 45
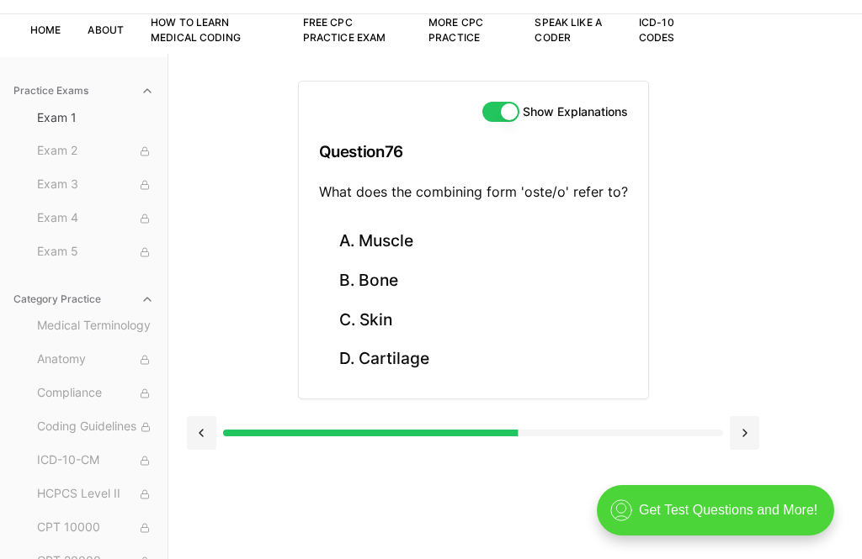
click at [420, 279] on button "B. Bone" at bounding box center [473, 282] width 309 height 40
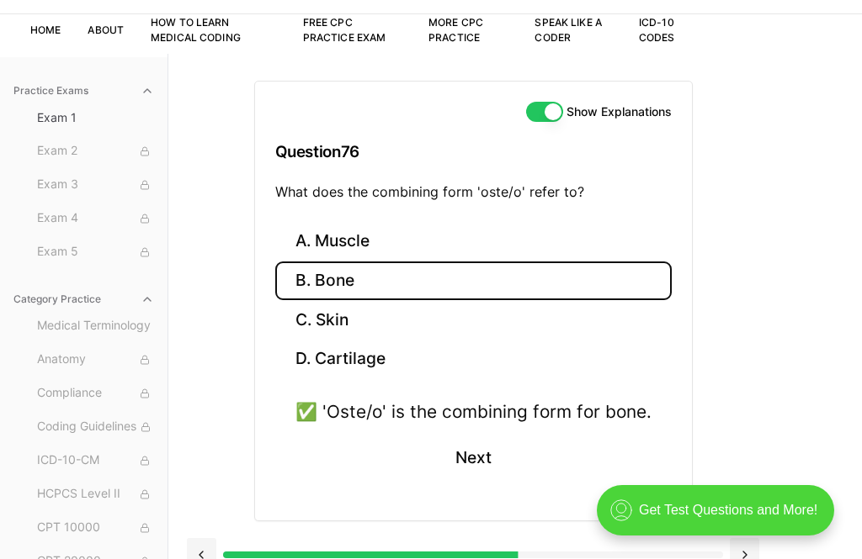
click at [482, 450] on button "Next" at bounding box center [472, 458] width 77 height 45
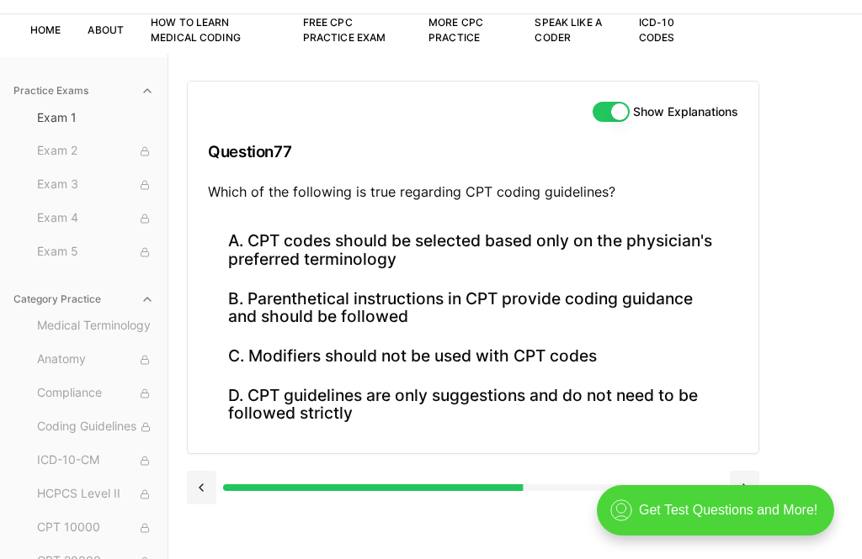
click at [438, 309] on button "B. Parenthetical instructions in CPT provide coding guidance and should be foll…" at bounding box center [473, 307] width 530 height 57
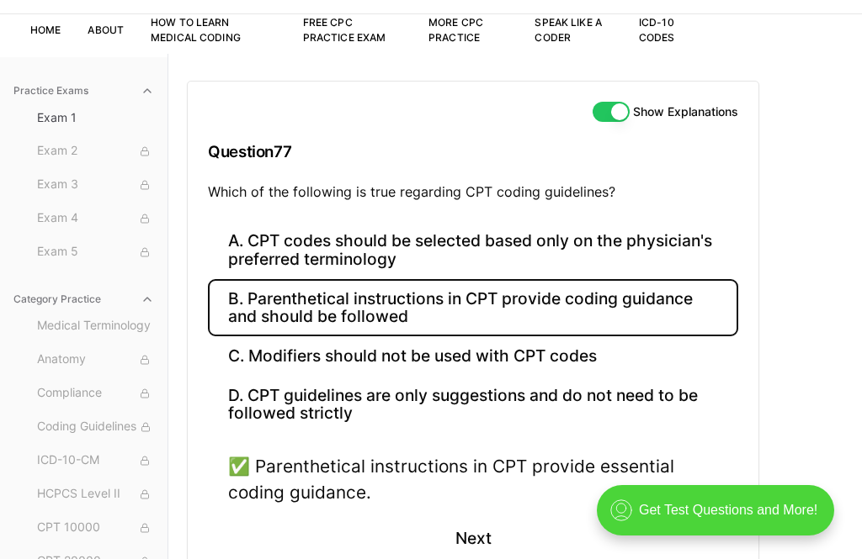
click at [491, 535] on button "Next" at bounding box center [472, 539] width 77 height 45
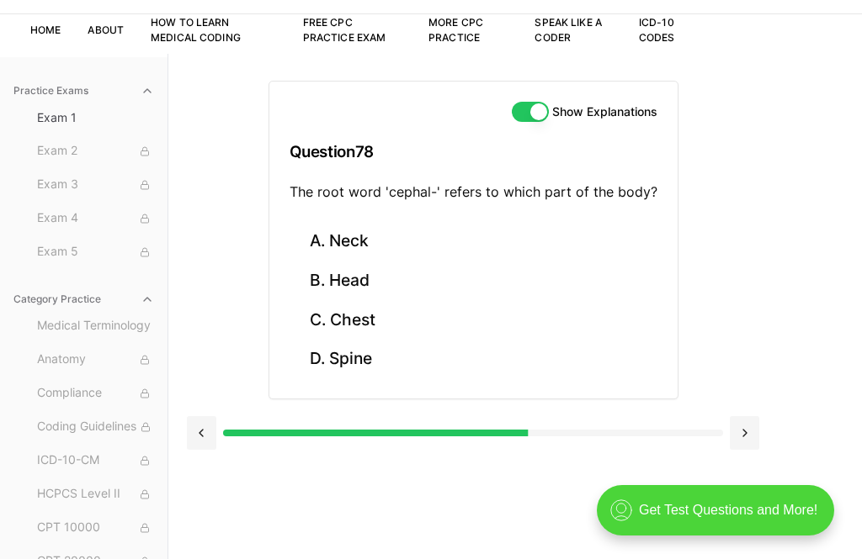
click at [382, 280] on button "B. Head" at bounding box center [473, 282] width 368 height 40
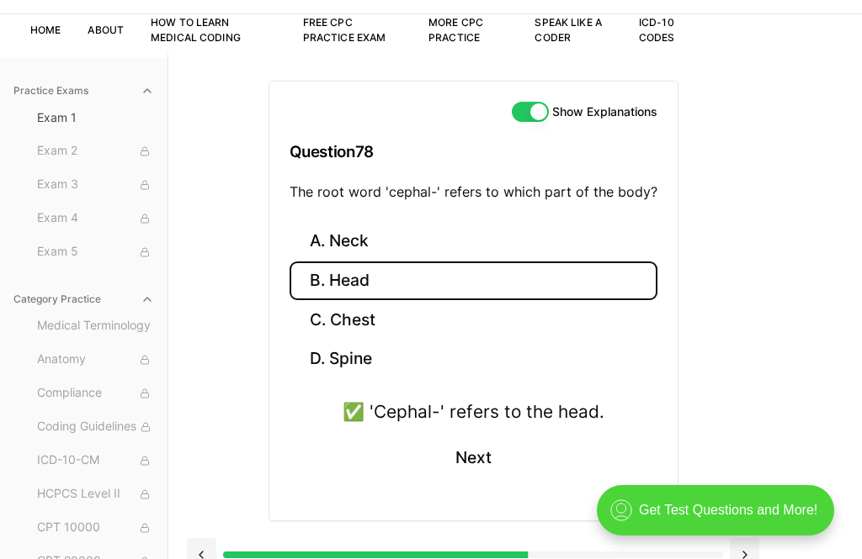
click at [492, 452] on button "Next" at bounding box center [472, 458] width 77 height 45
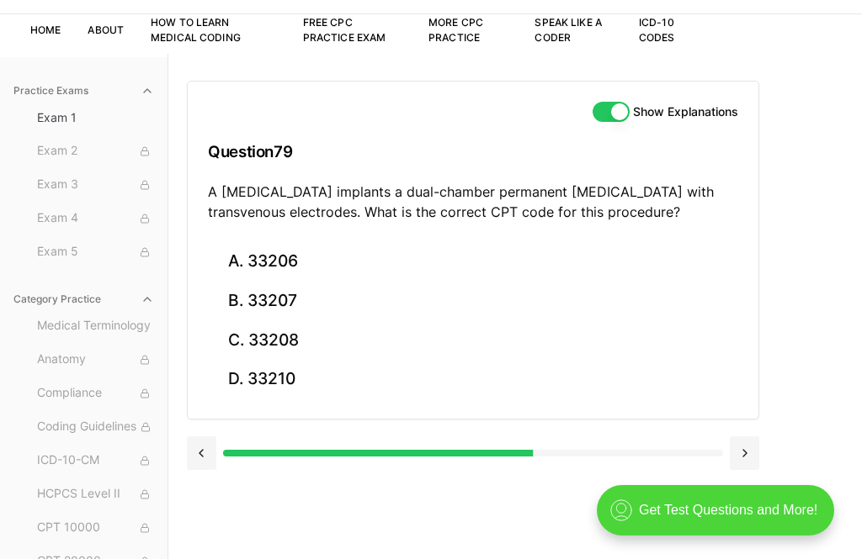
click at [294, 252] on button "A. 33206" at bounding box center [473, 262] width 530 height 40
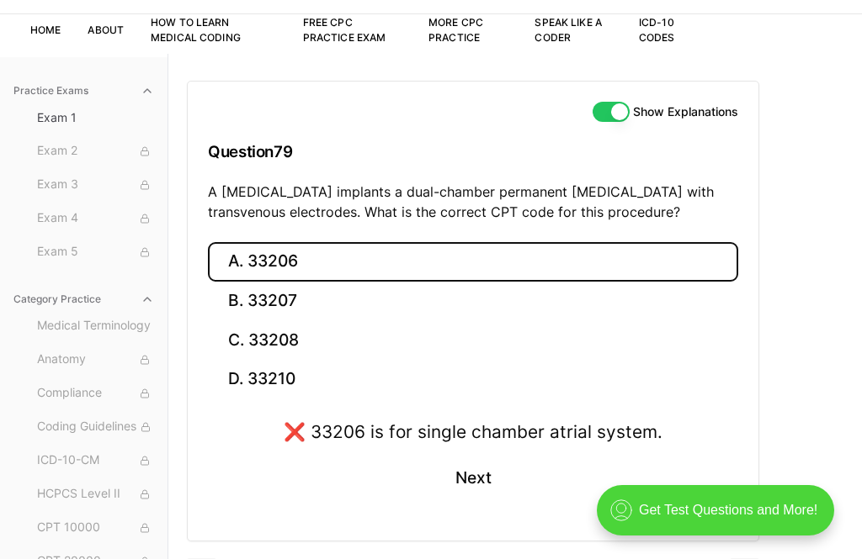
click at [310, 337] on button "C. 33208" at bounding box center [473, 341] width 530 height 40
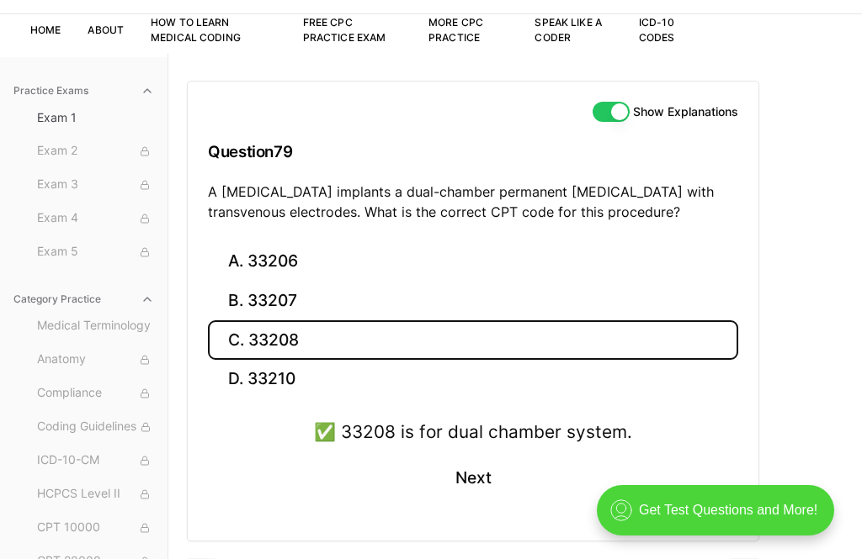
click at [459, 474] on button "Next" at bounding box center [472, 478] width 77 height 45
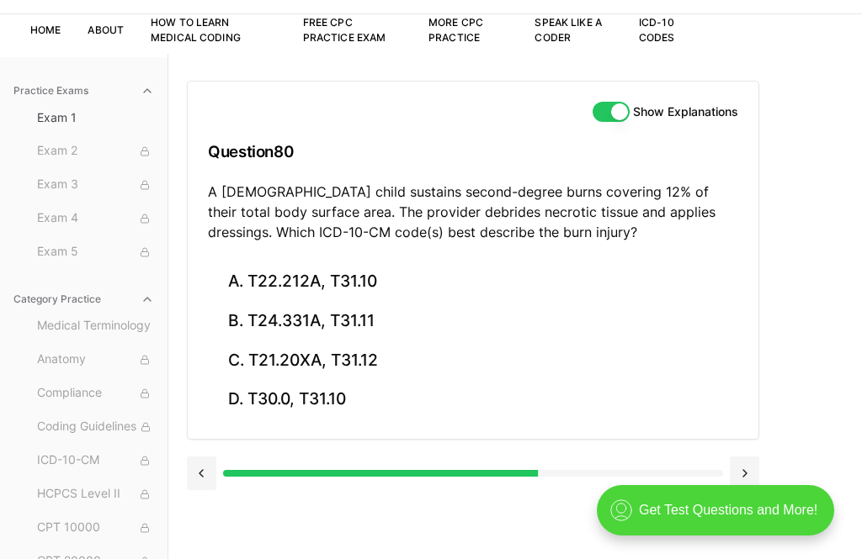
click at [376, 309] on button "B. T24.331A, T31.11" at bounding box center [473, 322] width 530 height 40
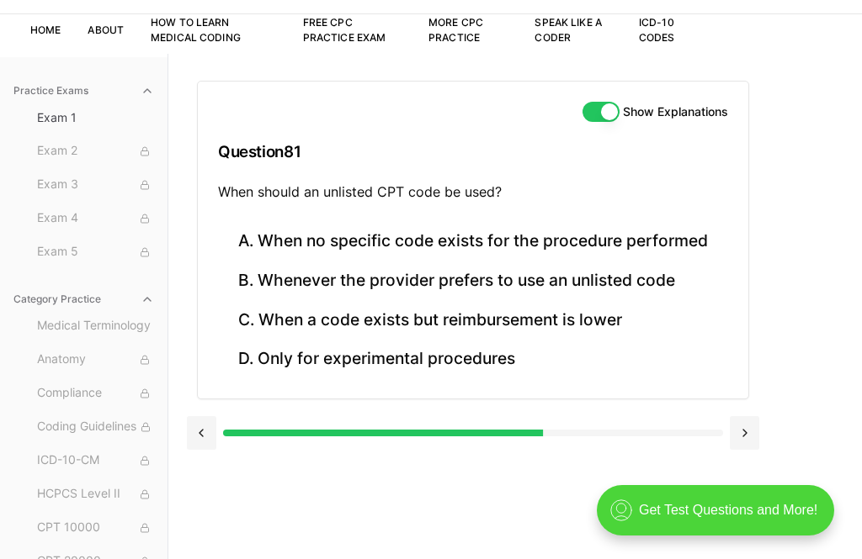
click at [486, 229] on button "A. When no specific code exists for the procedure performed" at bounding box center [473, 242] width 510 height 40
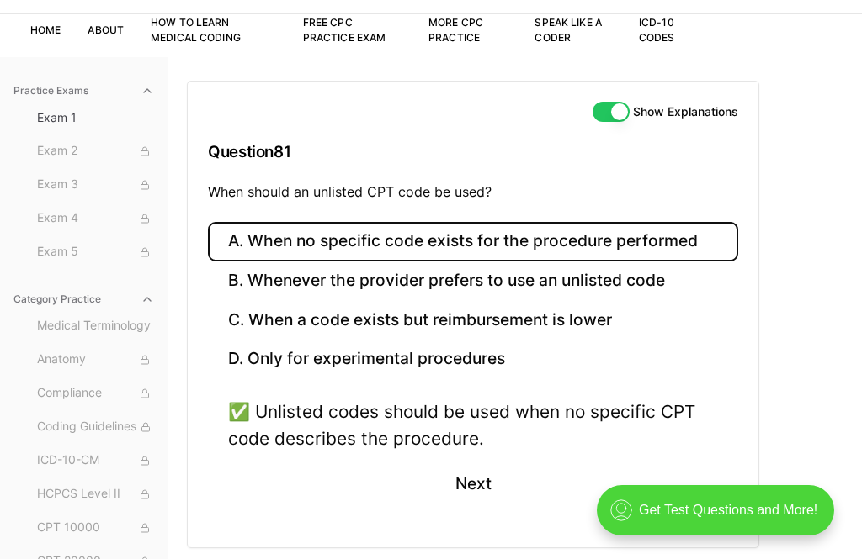
click at [464, 480] on button "Next" at bounding box center [472, 484] width 77 height 45
